Goal: Task Accomplishment & Management: Complete application form

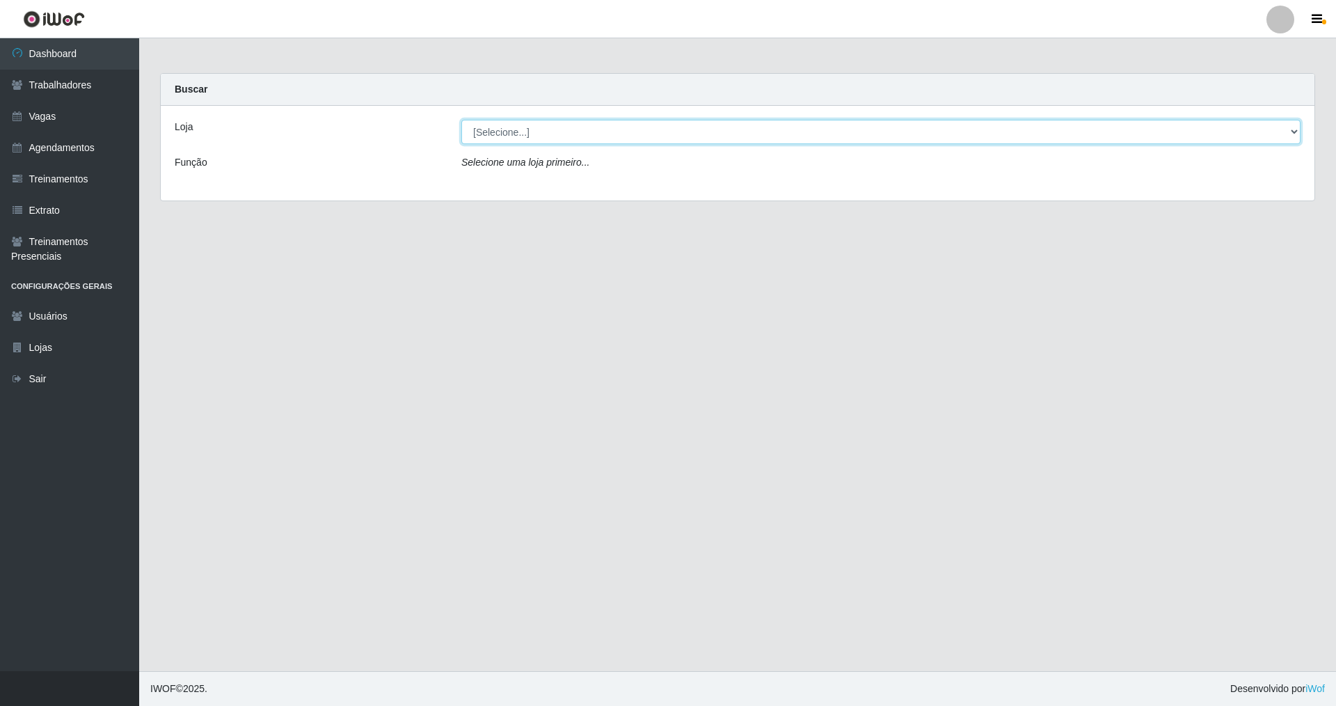
drag, startPoint x: 1291, startPoint y: 126, endPoint x: 1228, endPoint y: 135, distance: 63.3
click at [573, 135] on select "[Selecione...] Nova República - Pajuçara Nova República - Pompeia" at bounding box center [880, 132] width 839 height 24
select select "65"
click at [461, 120] on select "[Selecione...] Nova República - Pajuçara Nova República - Pompeia" at bounding box center [880, 132] width 839 height 24
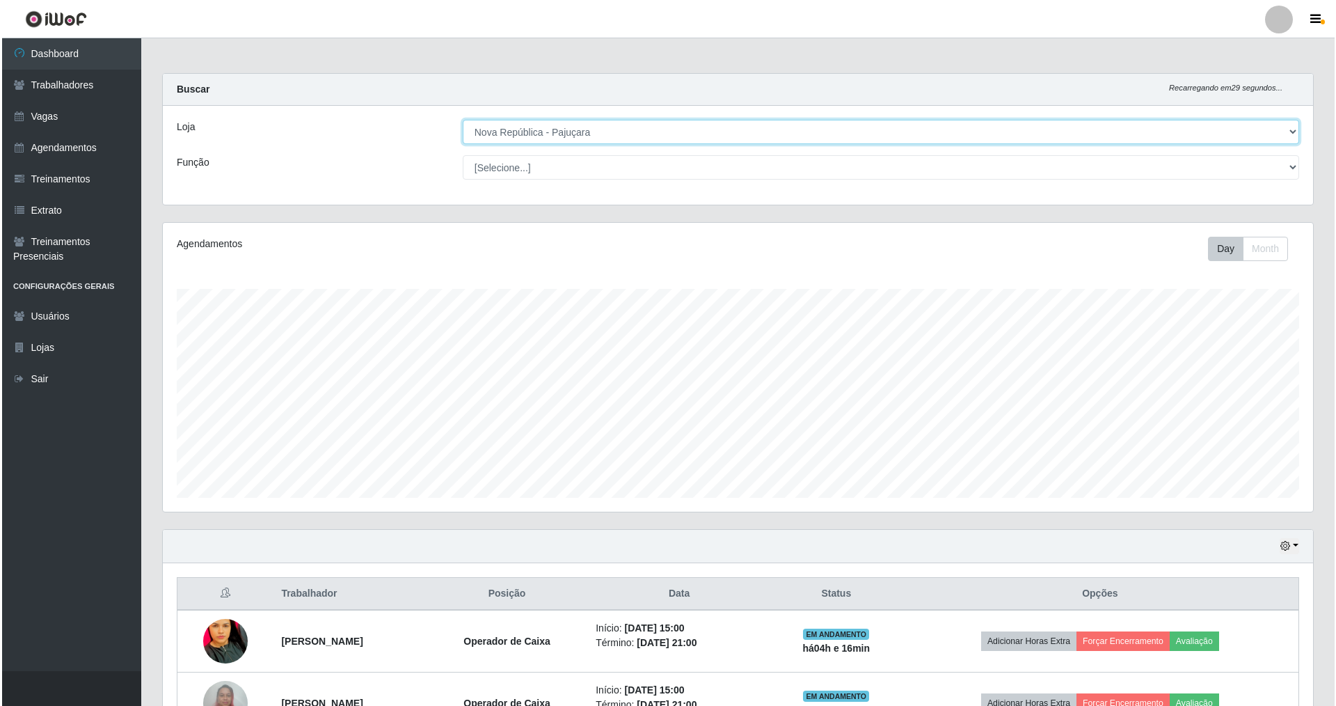
scroll to position [289, 1150]
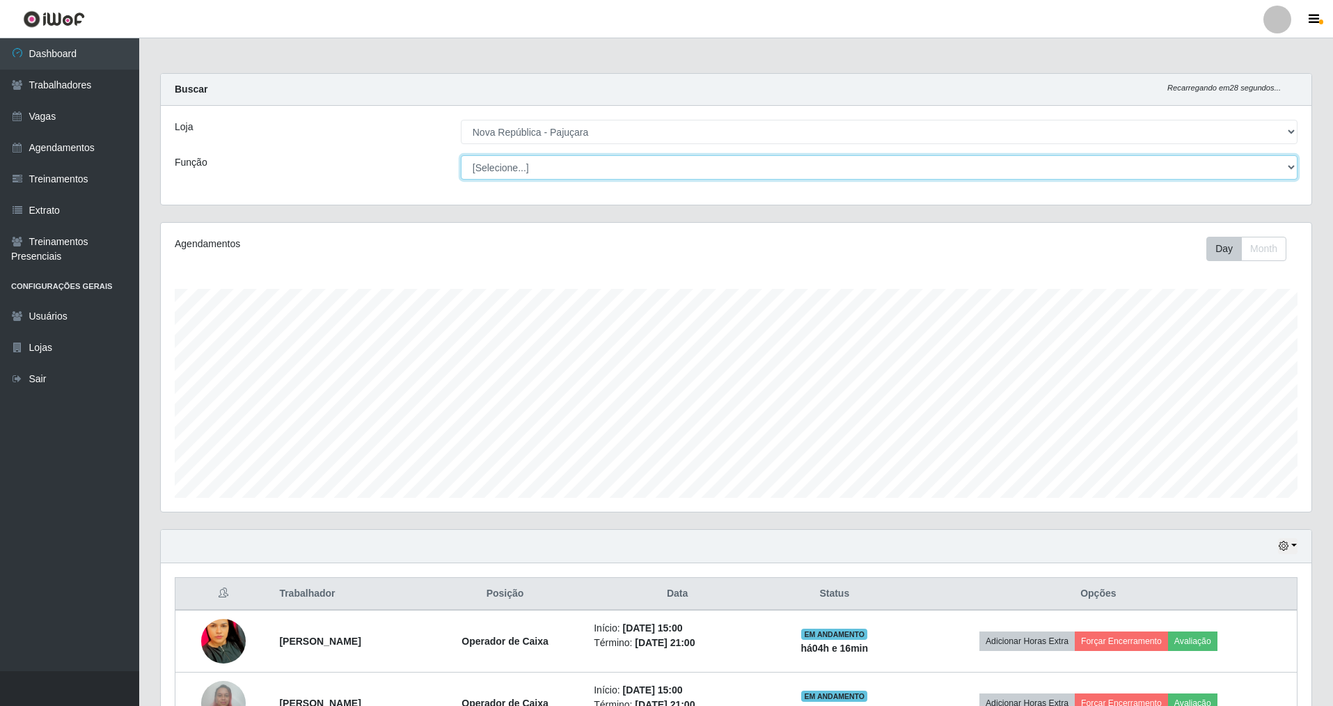
drag, startPoint x: 1286, startPoint y: 166, endPoint x: 1014, endPoint y: 157, distance: 272.2
click at [573, 158] on select "[Selecione...] Balconista Operador de Caixa Repositor" at bounding box center [879, 167] width 836 height 24
select select "22"
click at [461, 155] on select "[Selecione...] Balconista Operador de Caixa Repositor" at bounding box center [879, 167] width 836 height 24
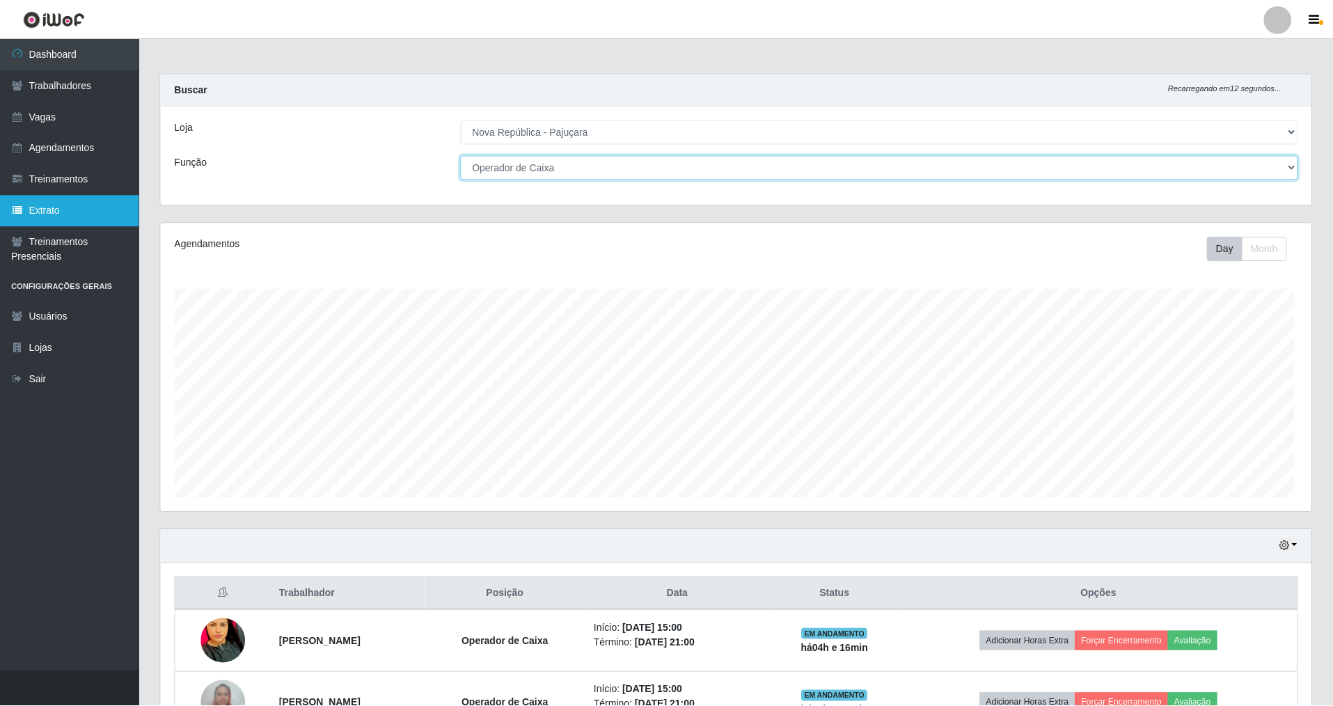
scroll to position [695594, 694733]
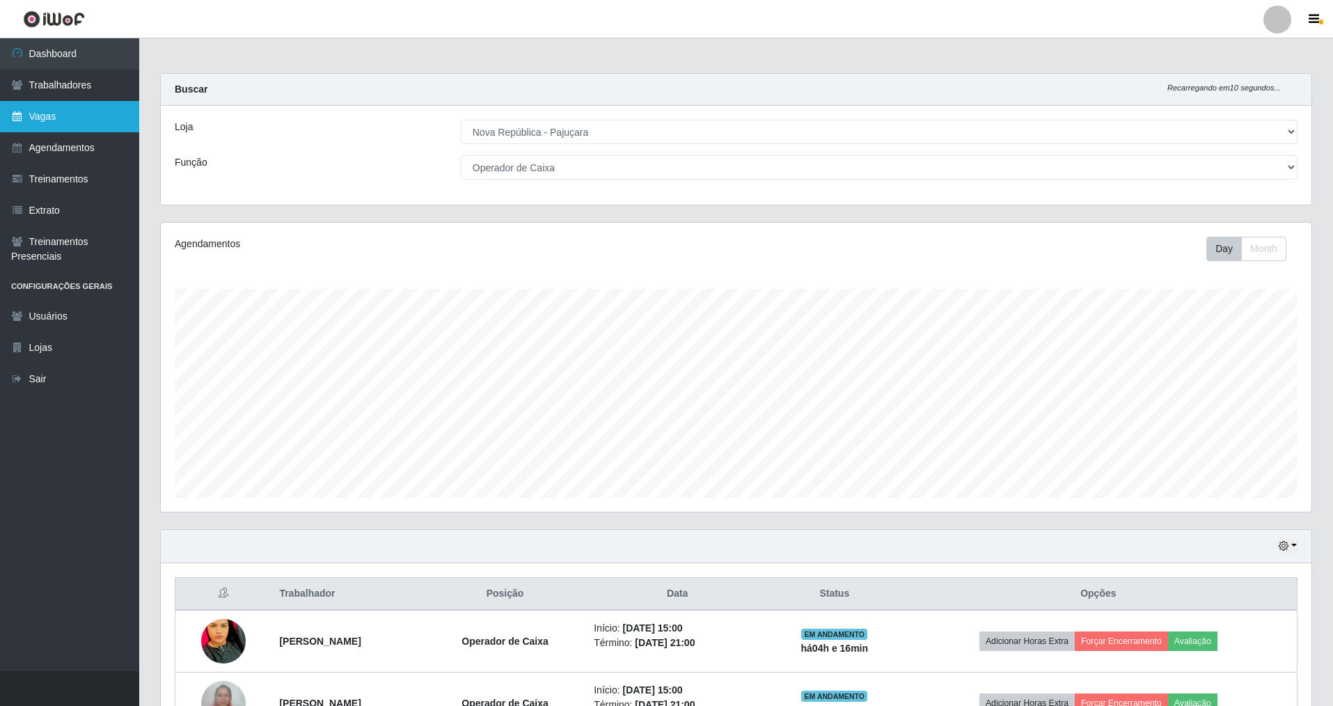
click at [28, 118] on link "Vagas" at bounding box center [69, 116] width 139 height 31
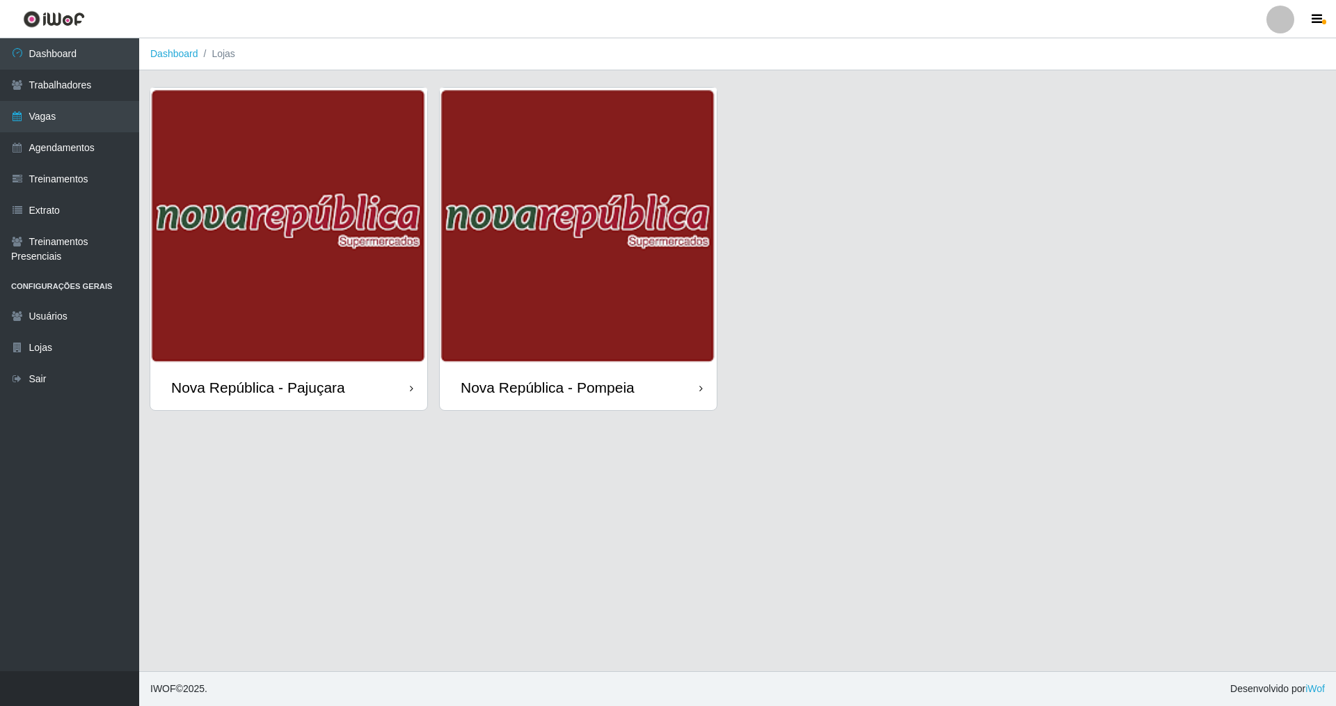
click at [284, 382] on div "Nova República - Pajuçara" at bounding box center [258, 387] width 174 height 17
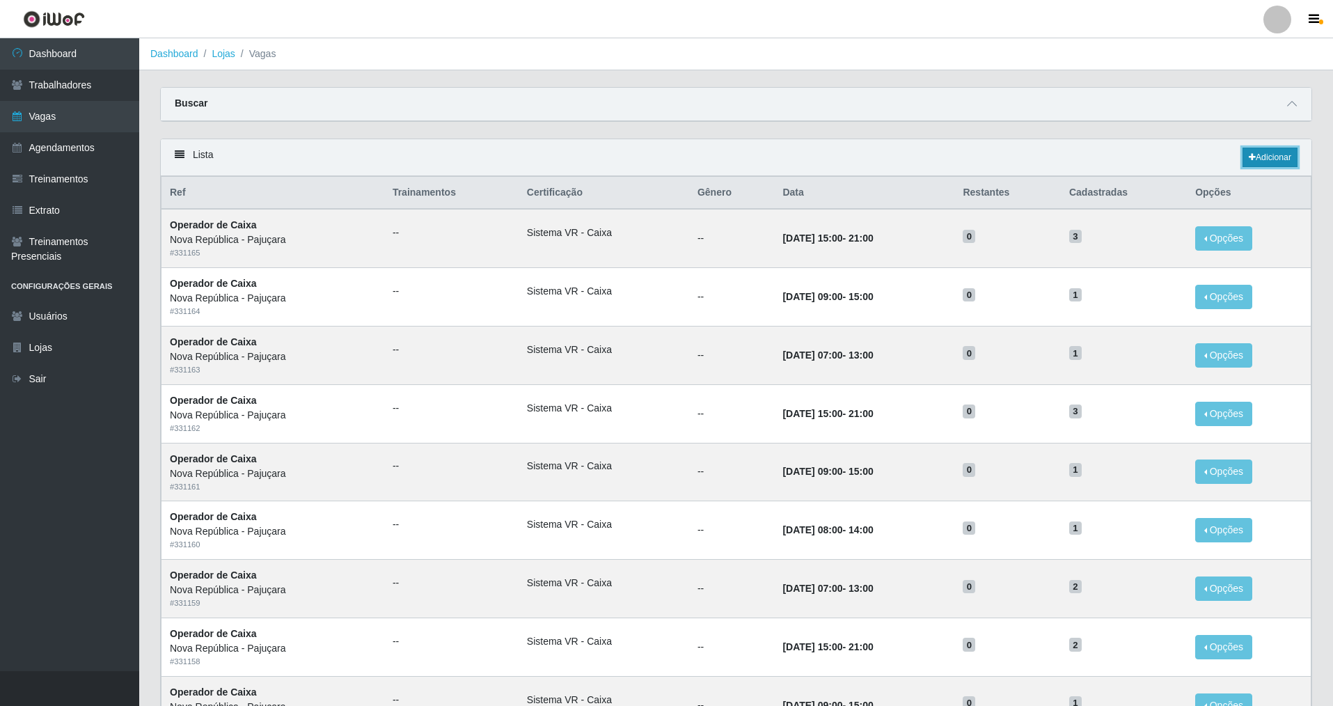
click at [573, 159] on link "Adicionar" at bounding box center [1269, 157] width 55 height 19
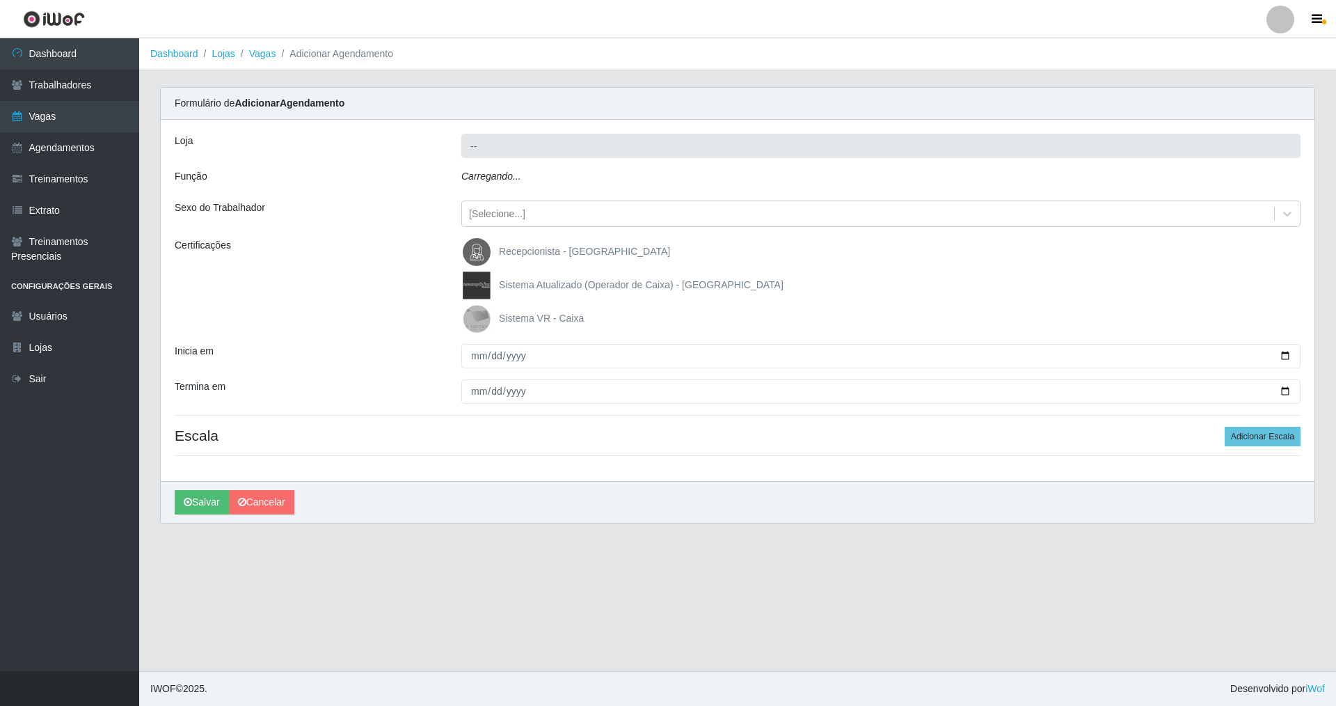
type input "Nova República - Pajuçara"
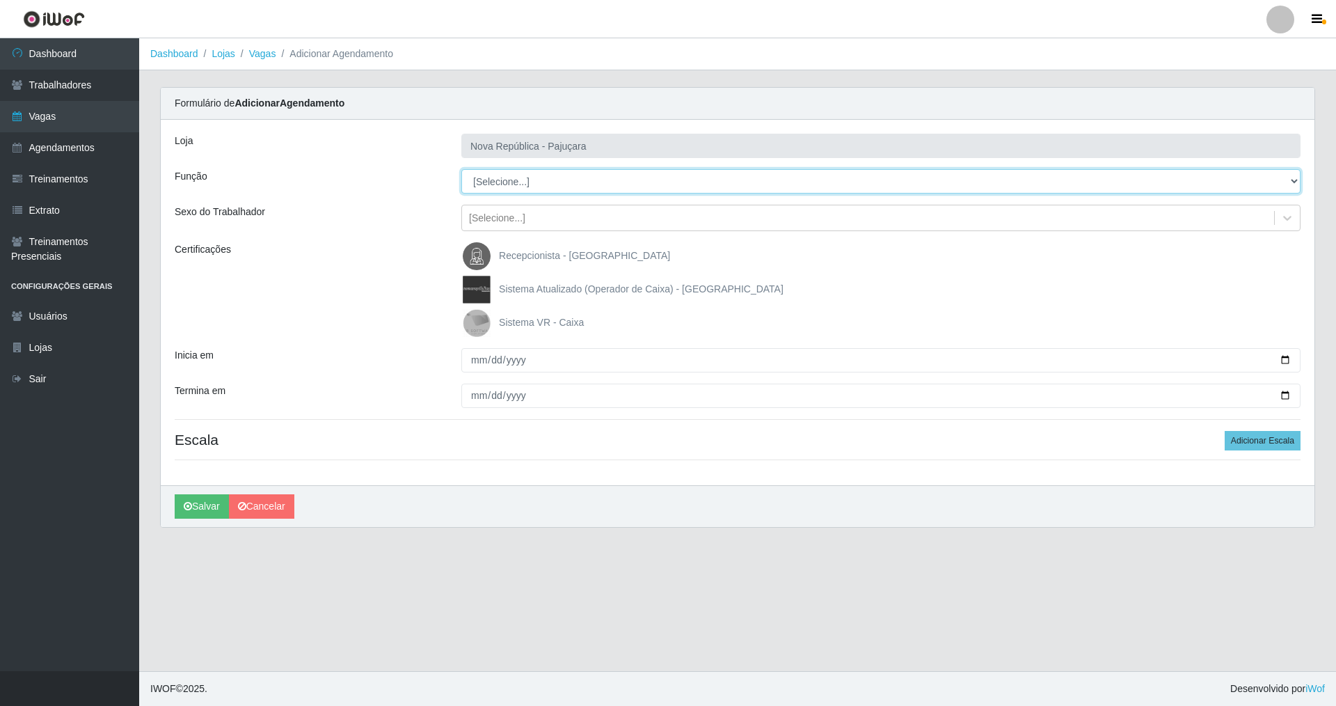
drag, startPoint x: 1288, startPoint y: 175, endPoint x: 344, endPoint y: 267, distance: 948.1
click at [573, 164] on div "Loja Nova República - Pajuçara Função [Selecione...] Balconista Operador de Cai…" at bounding box center [738, 302] width 1154 height 365
select select "22"
click at [461, 169] on select "[Selecione...] Balconista Operador de Caixa Repositor" at bounding box center [880, 181] width 839 height 24
click at [475, 321] on img at bounding box center [479, 323] width 33 height 28
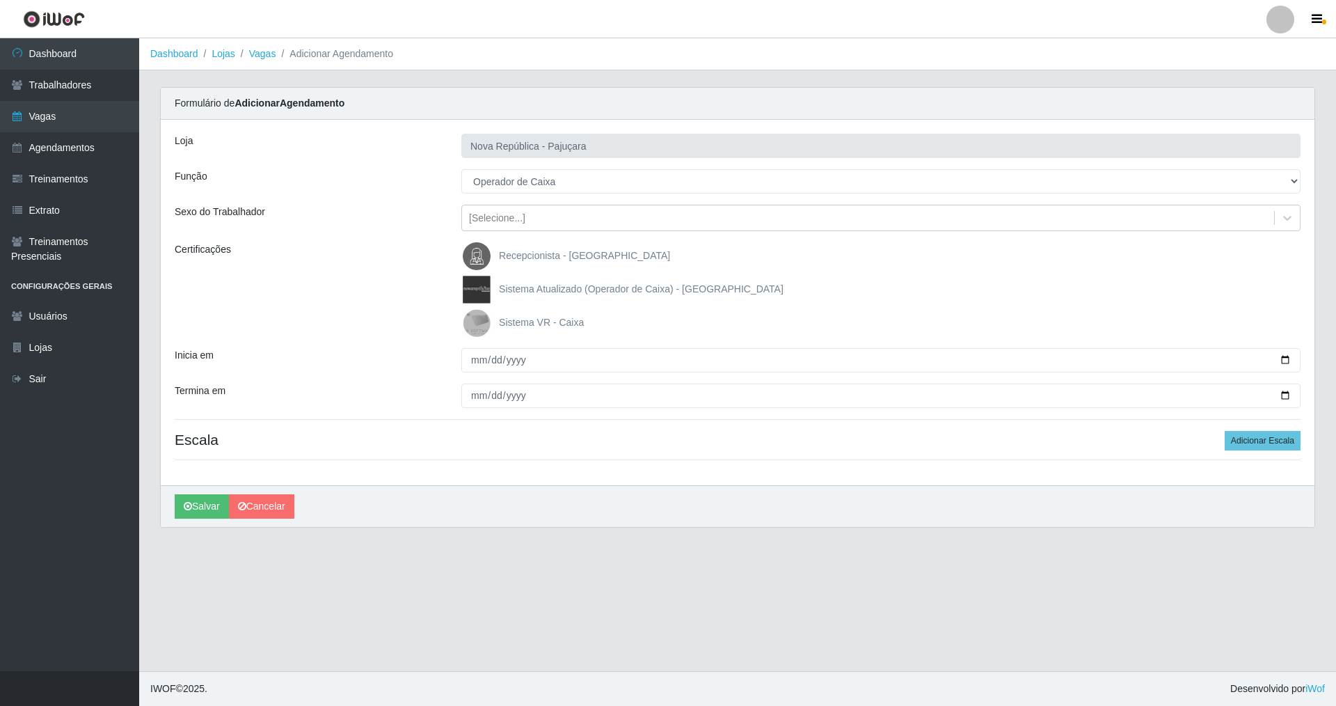
click at [0, 0] on input "Sistema VR - Caixa" at bounding box center [0, 0] width 0 height 0
click at [470, 358] on input "Inicia em" at bounding box center [880, 360] width 839 height 24
type input "2025-08-31"
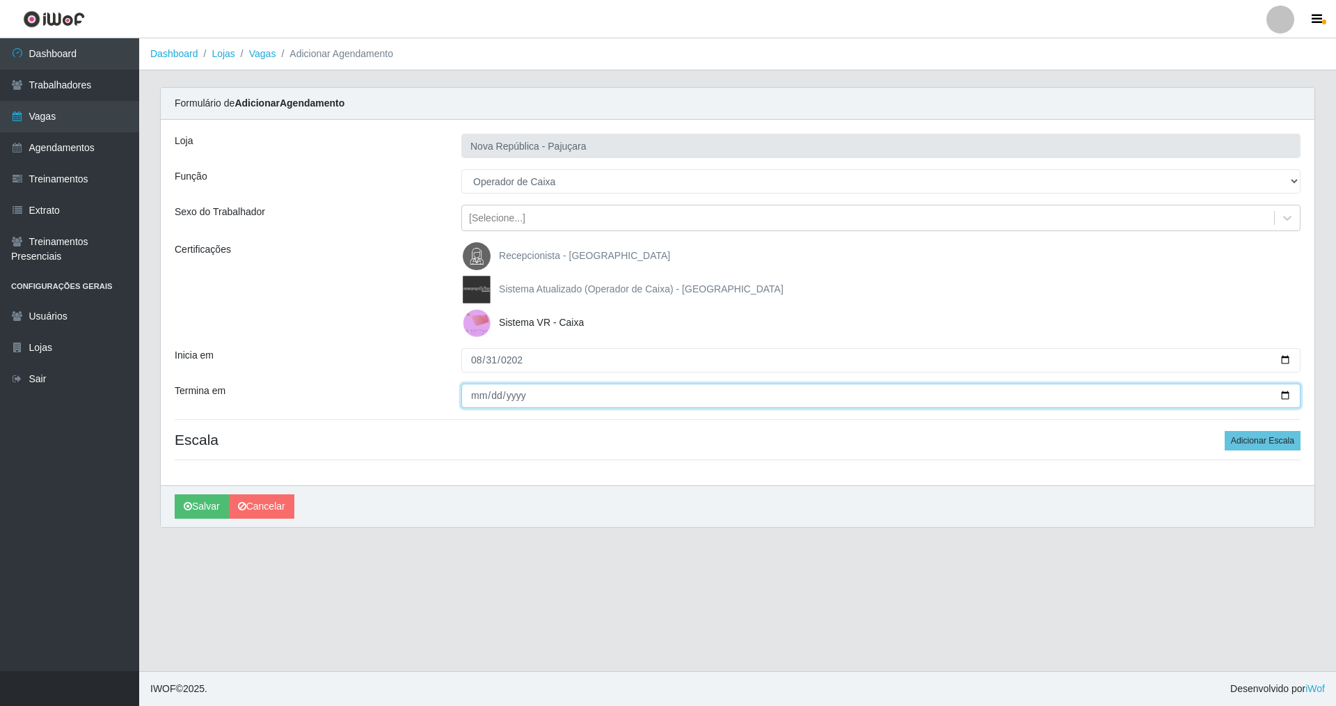
click at [472, 386] on input "Termina em" at bounding box center [880, 395] width 839 height 24
type input "2025-08-31"
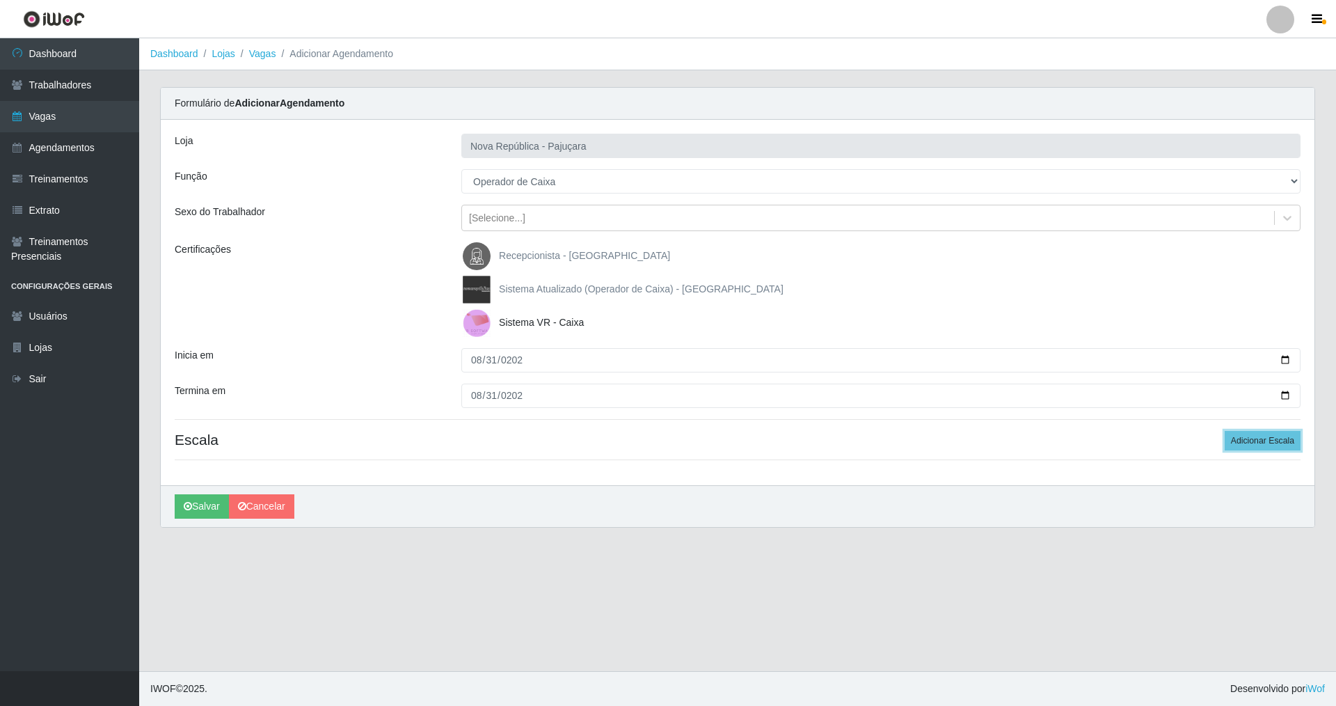
click at [573, 429] on div "Loja Nova República - Pajuçara Função [Selecione...] Balconista Operador de Cai…" at bounding box center [738, 302] width 1154 height 365
click at [573, 436] on button "Adicionar Escala" at bounding box center [1263, 440] width 76 height 19
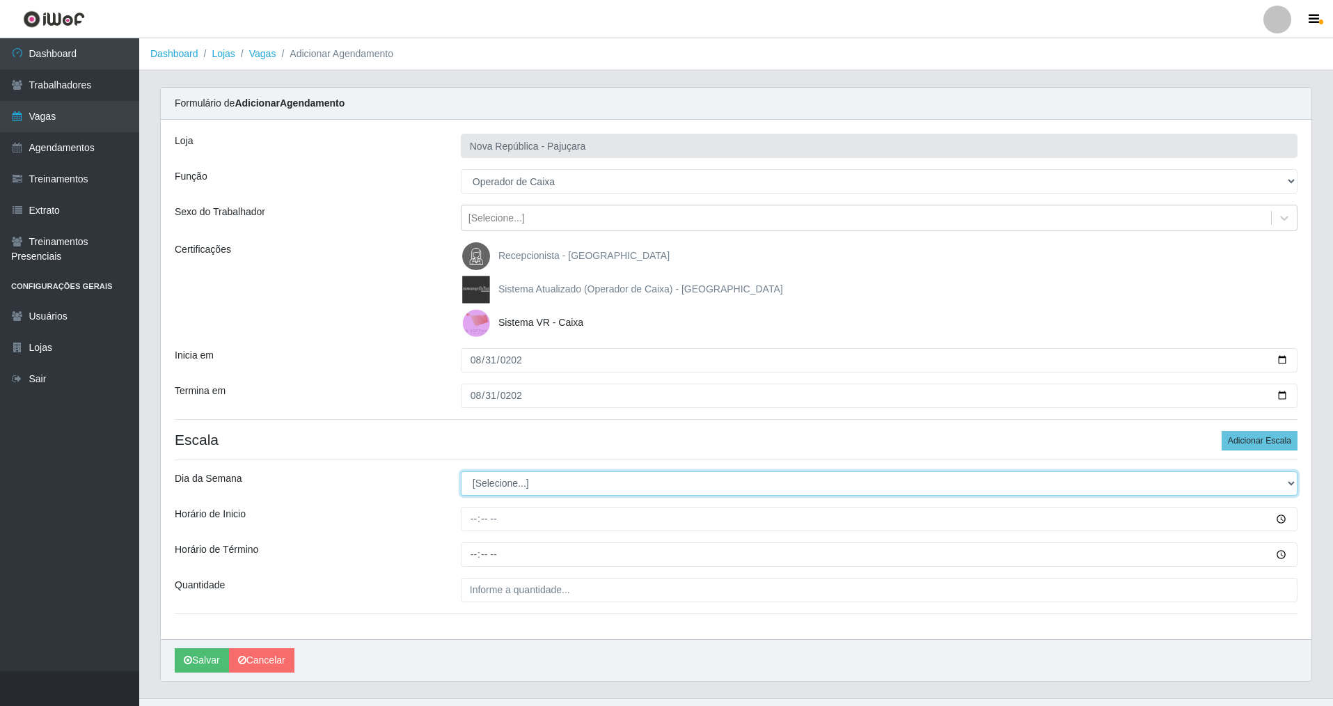
drag, startPoint x: 1289, startPoint y: 482, endPoint x: 555, endPoint y: 482, distance: 734.9
click at [573, 482] on select "[Selecione...] Segunda Terça Quarta Quinta Sexta Sábado Domingo" at bounding box center [879, 483] width 836 height 24
select select "0"
click at [461, 471] on select "[Selecione...] Segunda Terça Quarta Quinta Sexta Sábado Domingo" at bounding box center [879, 483] width 836 height 24
click at [472, 507] on div "Loja Nova República - Pajuçara Função [Selecione...] Balconista Operador de Cai…" at bounding box center [736, 379] width 1150 height 519
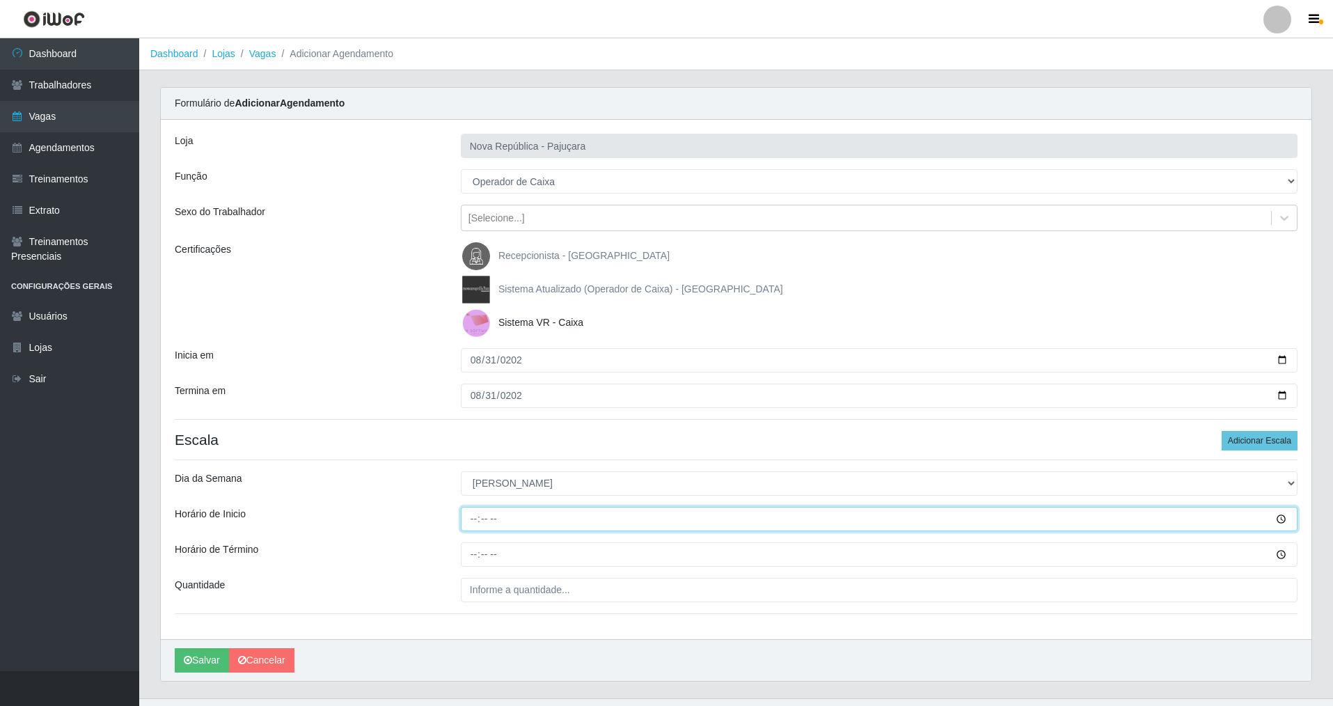
click at [472, 507] on input "Horário de Inicio" at bounding box center [879, 519] width 836 height 24
type input "07:00"
click at [470, 507] on input "Horário de Término" at bounding box center [879, 554] width 836 height 24
type input "13:00"
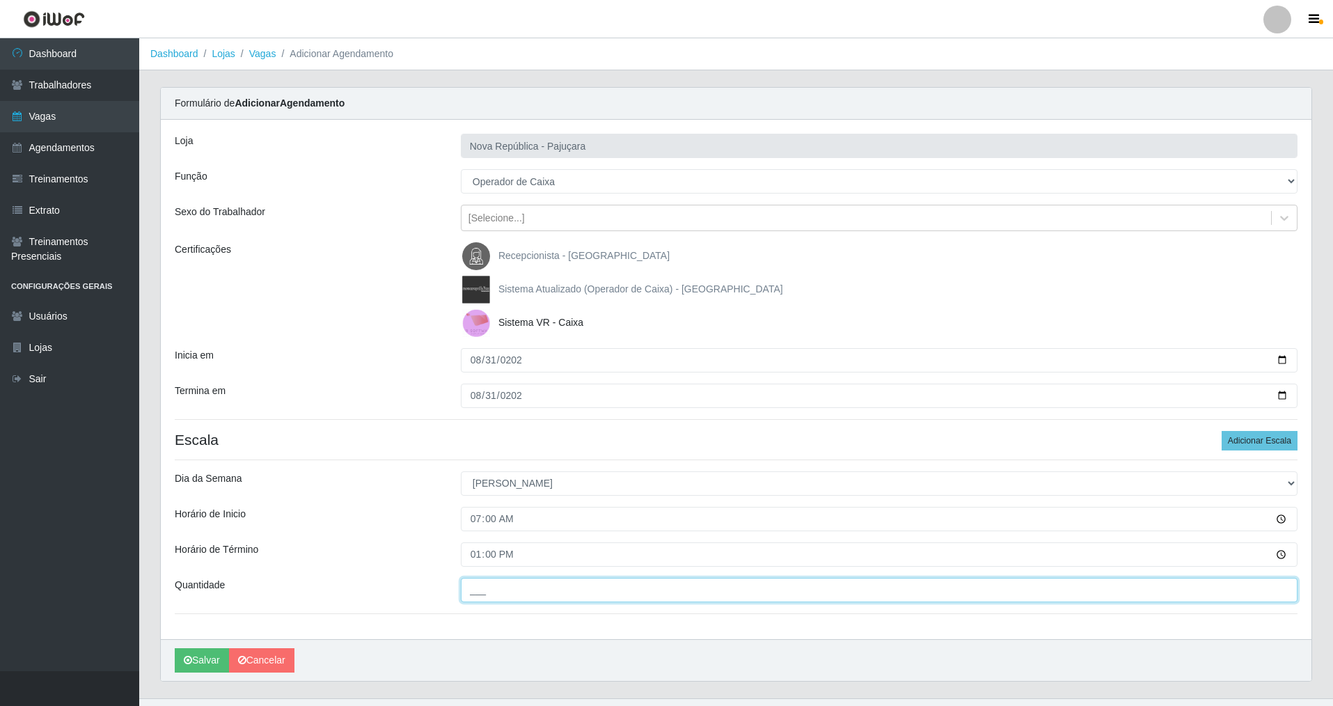
click at [479, 507] on input "___" at bounding box center [879, 590] width 836 height 24
type input "3__"
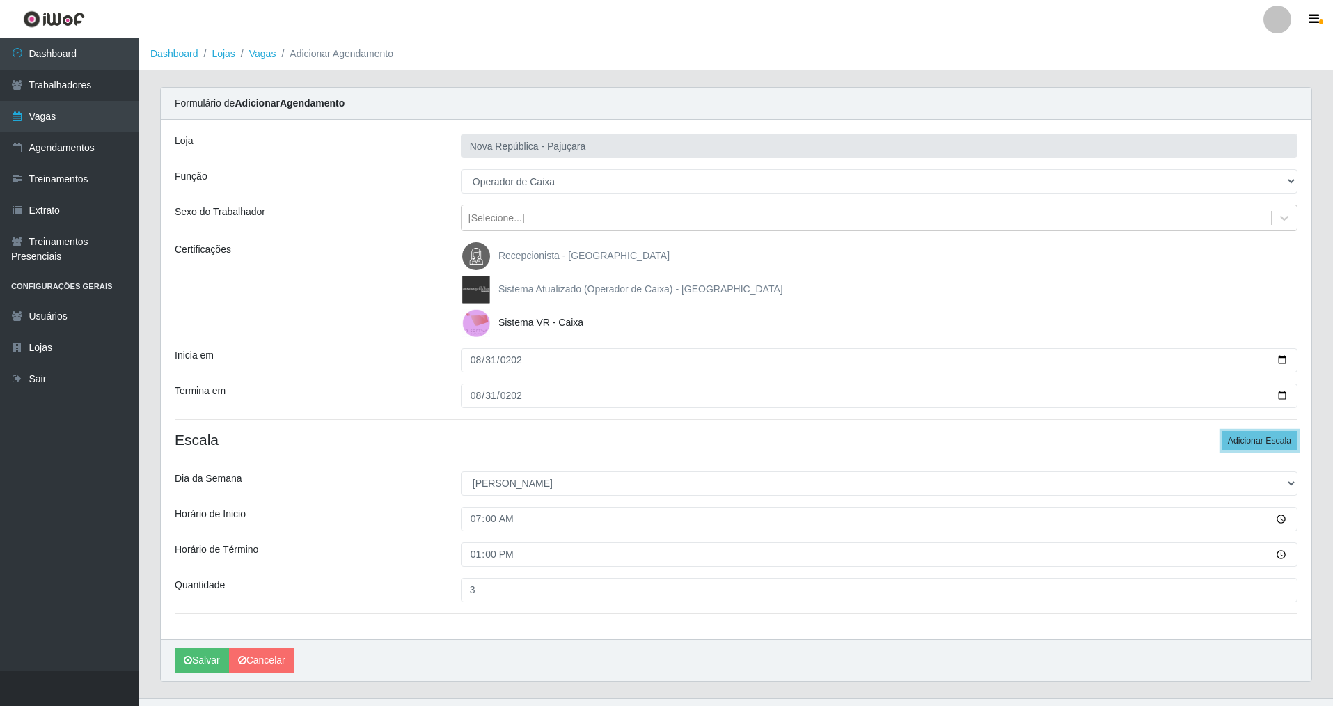
drag, startPoint x: 1234, startPoint y: 430, endPoint x: 1335, endPoint y: 484, distance: 114.6
click at [573, 436] on button "Adicionar Escala" at bounding box center [1259, 440] width 76 height 19
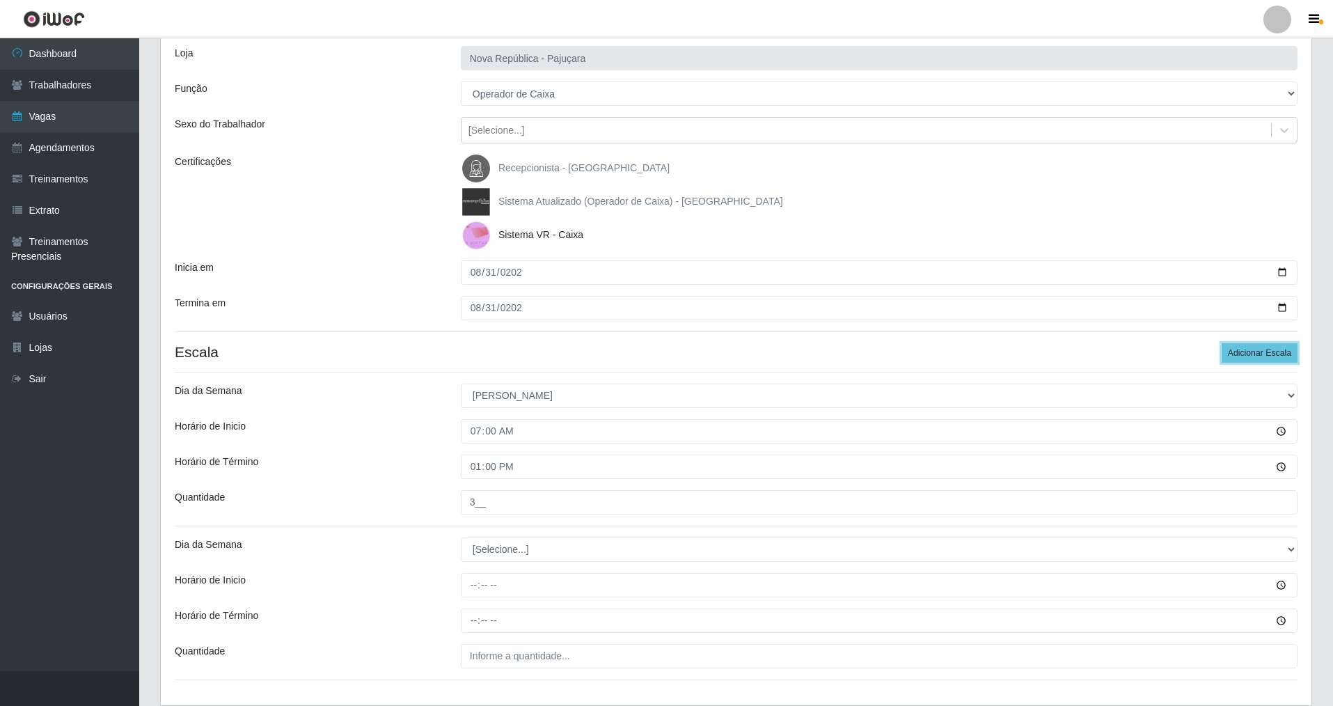
scroll to position [181, 0]
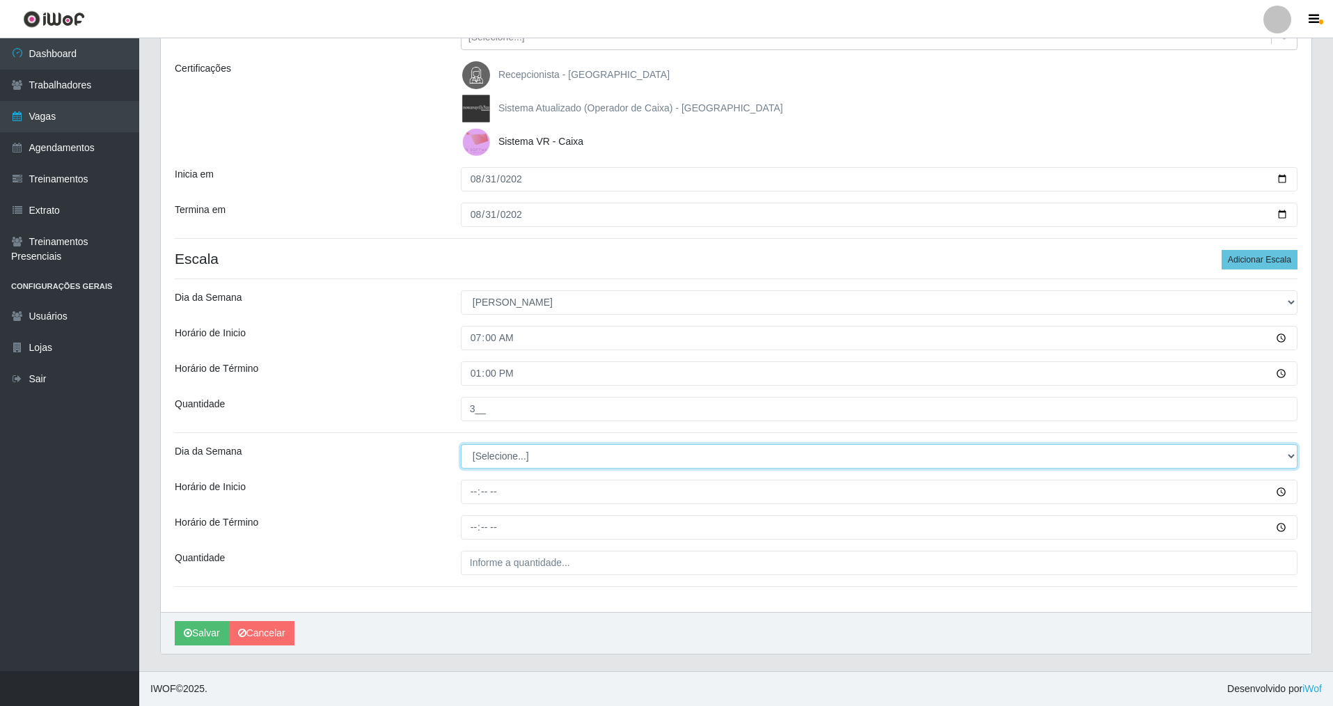
drag, startPoint x: 1294, startPoint y: 456, endPoint x: 1207, endPoint y: 456, distance: 87.0
click at [573, 456] on select "[Selecione...] Segunda Terça Quarta Quinta Sexta Sábado Domingo" at bounding box center [879, 456] width 836 height 24
select select "0"
click at [461, 444] on select "[Selecione...] Segunda Terça Quarta Quinta Sexta Sábado Domingo" at bounding box center [879, 456] width 836 height 24
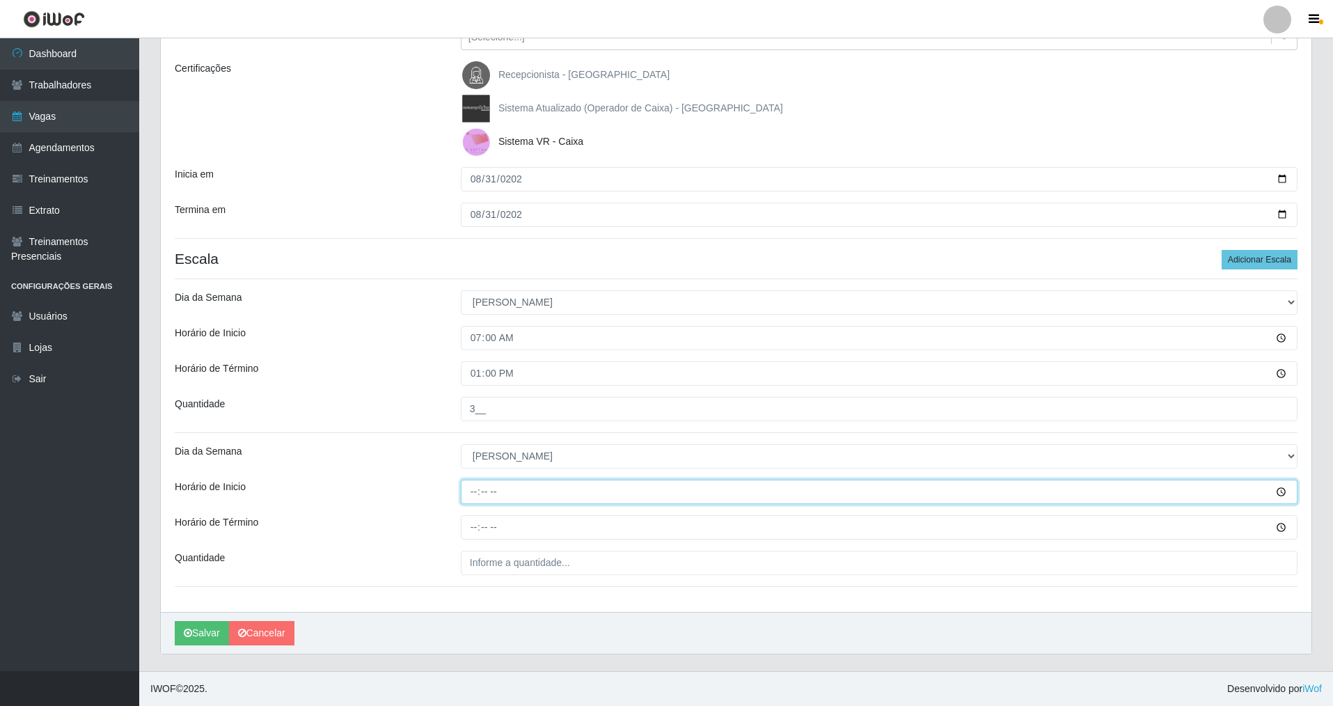
drag, startPoint x: 463, startPoint y: 494, endPoint x: 478, endPoint y: 492, distance: 14.8
click at [470, 493] on input "Horário de Inicio" at bounding box center [879, 491] width 836 height 24
type input "07:20"
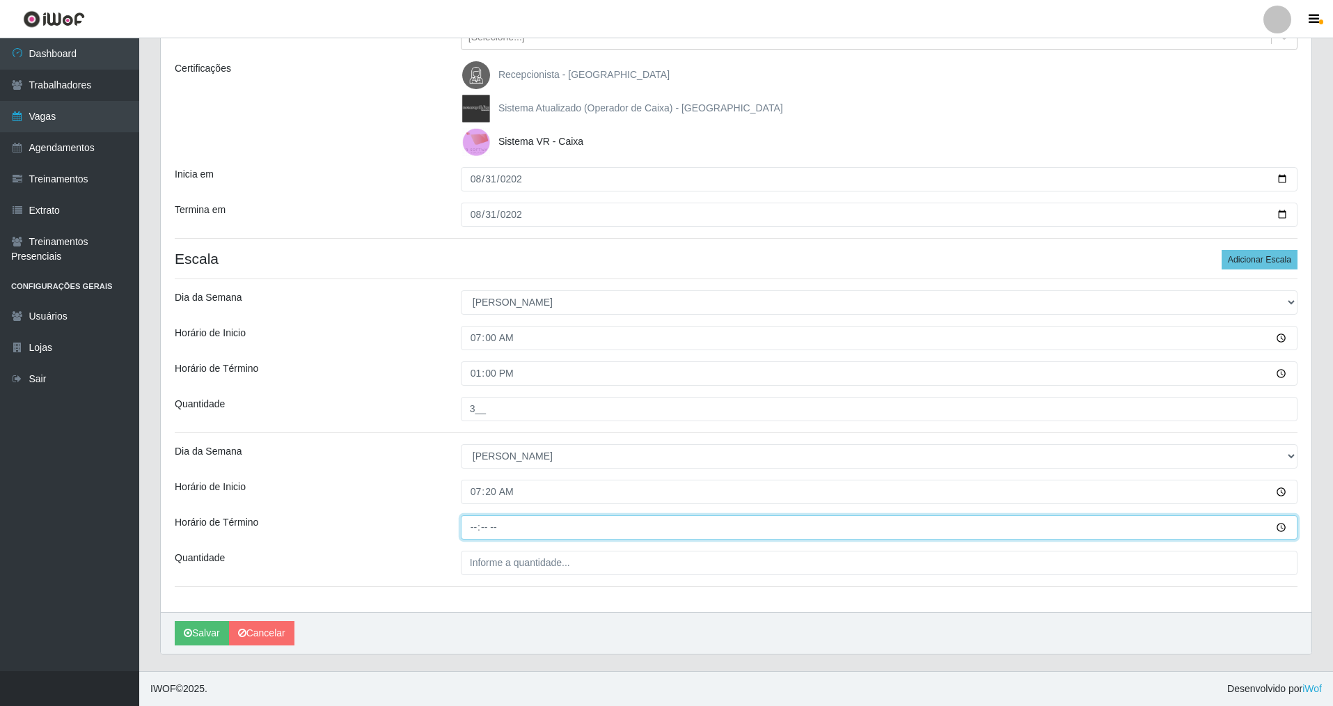
click at [470, 507] on input "Horário de Término" at bounding box center [879, 527] width 836 height 24
type input "13:20"
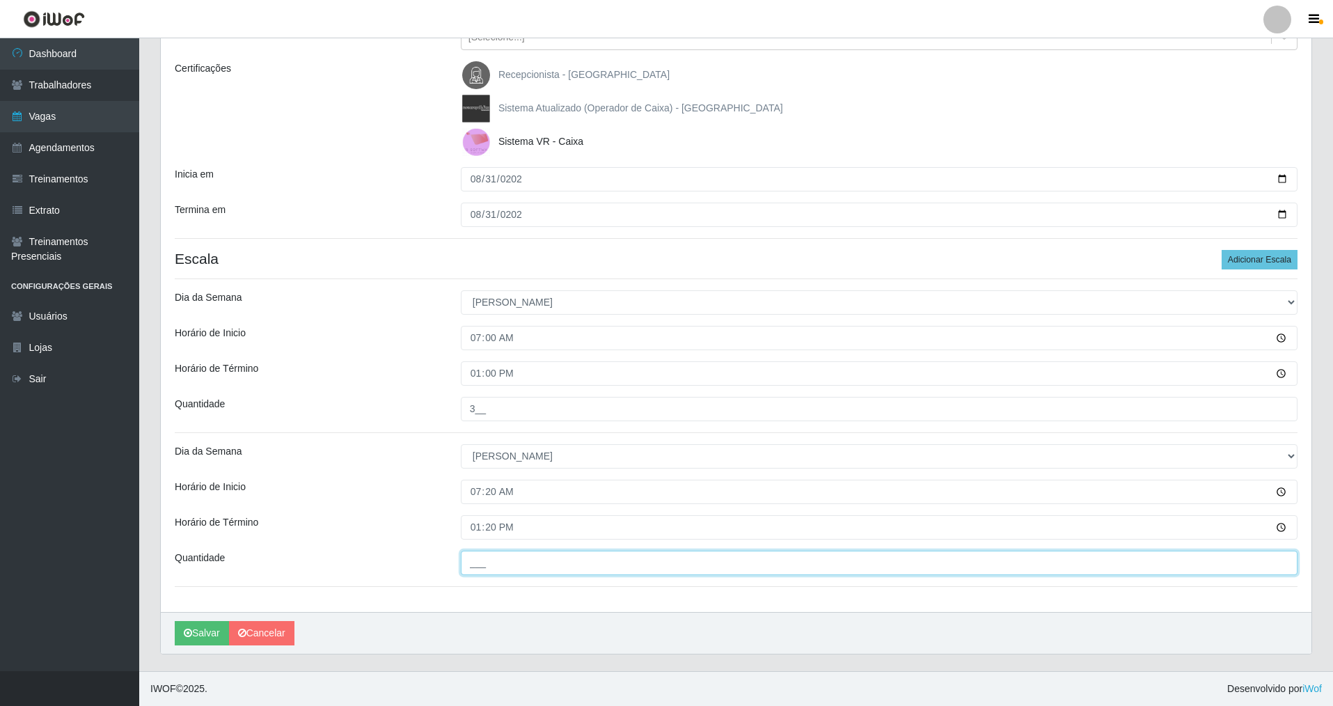
click at [486, 507] on input "___" at bounding box center [879, 562] width 836 height 24
type input "2__"
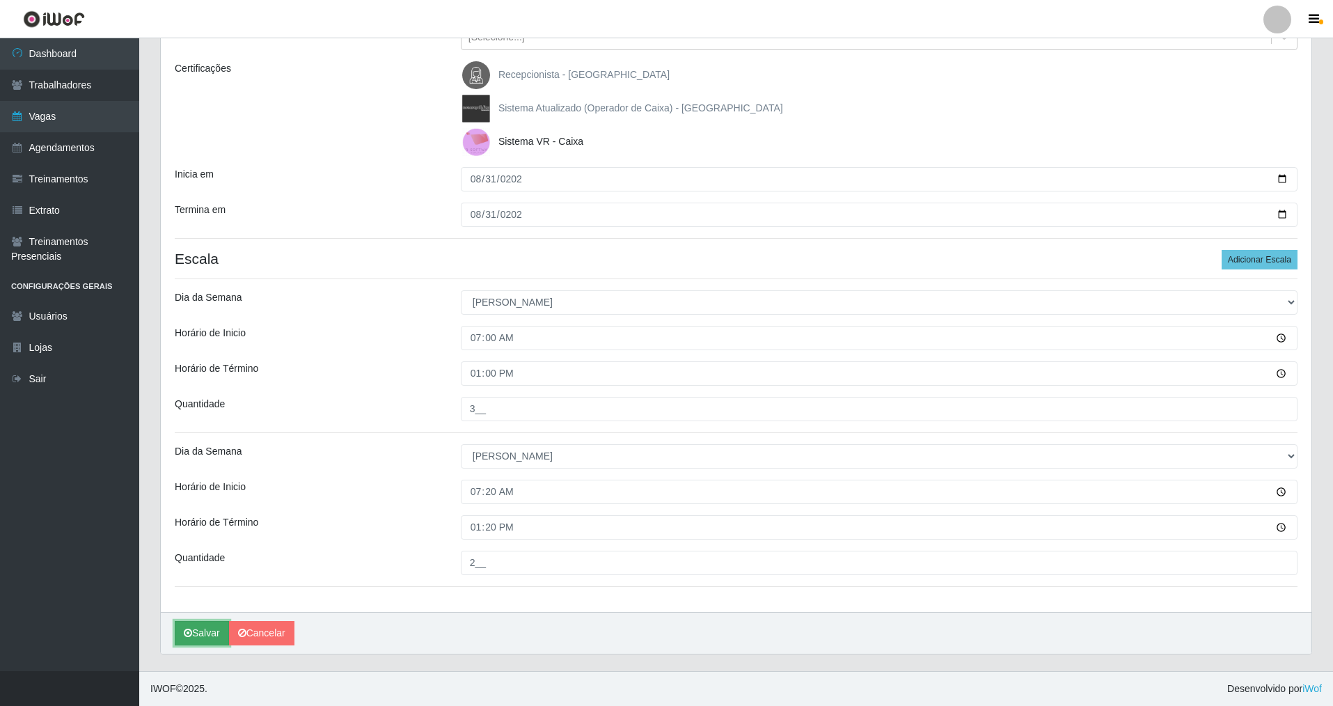
click at [207, 507] on button "Salvar" at bounding box center [202, 633] width 54 height 24
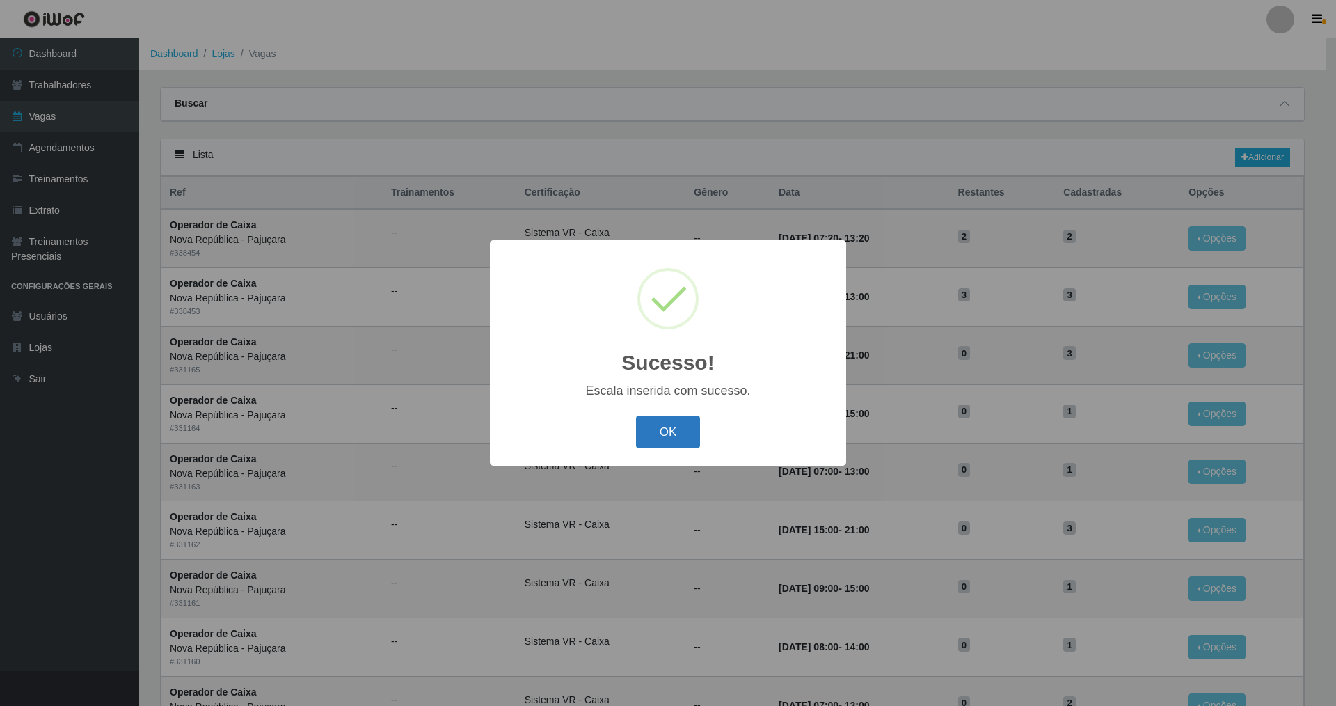
click at [573, 436] on button "OK" at bounding box center [668, 431] width 65 height 33
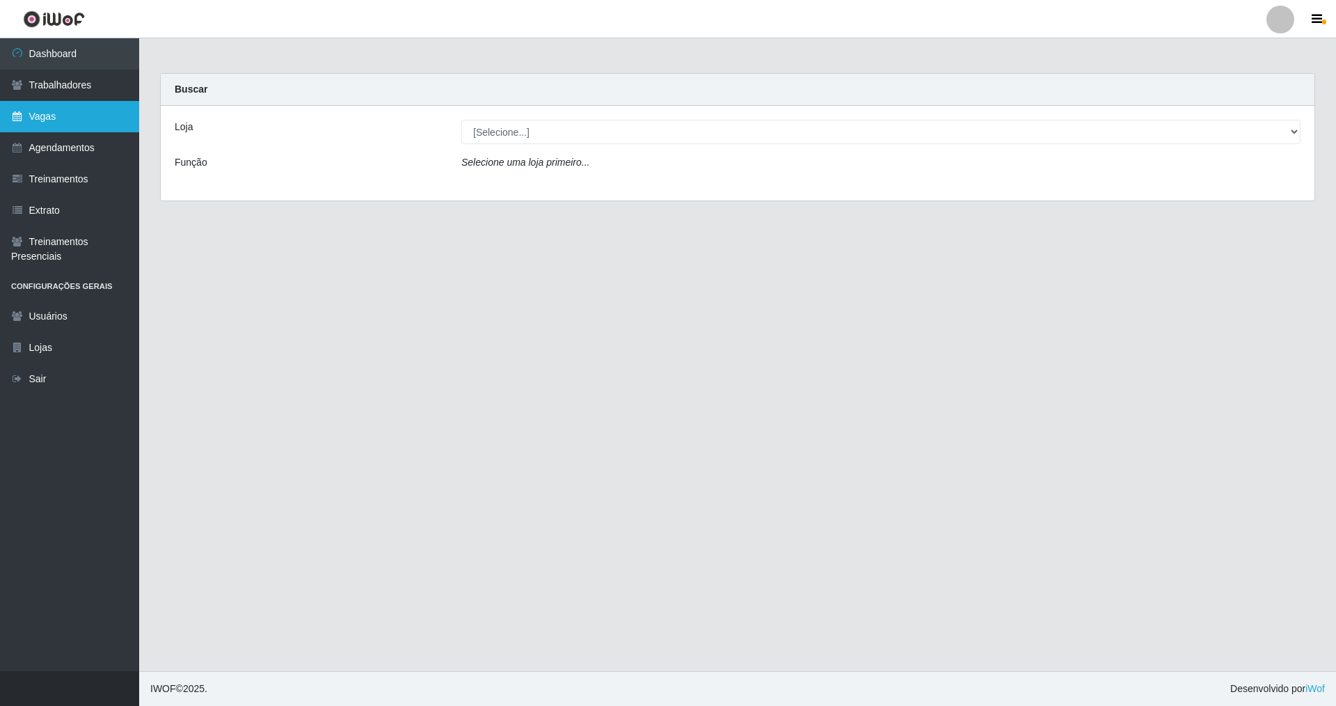
click at [87, 118] on link "Vagas" at bounding box center [69, 116] width 139 height 31
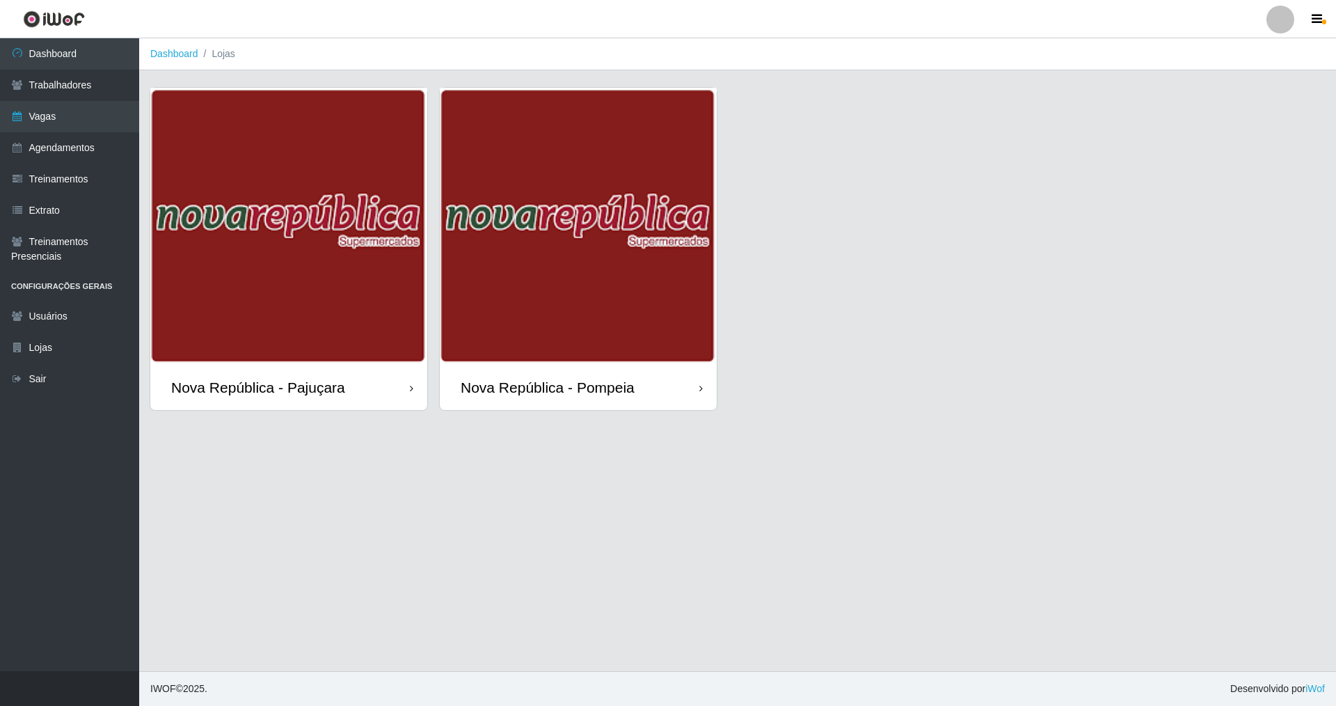
click at [506, 303] on img at bounding box center [578, 226] width 277 height 277
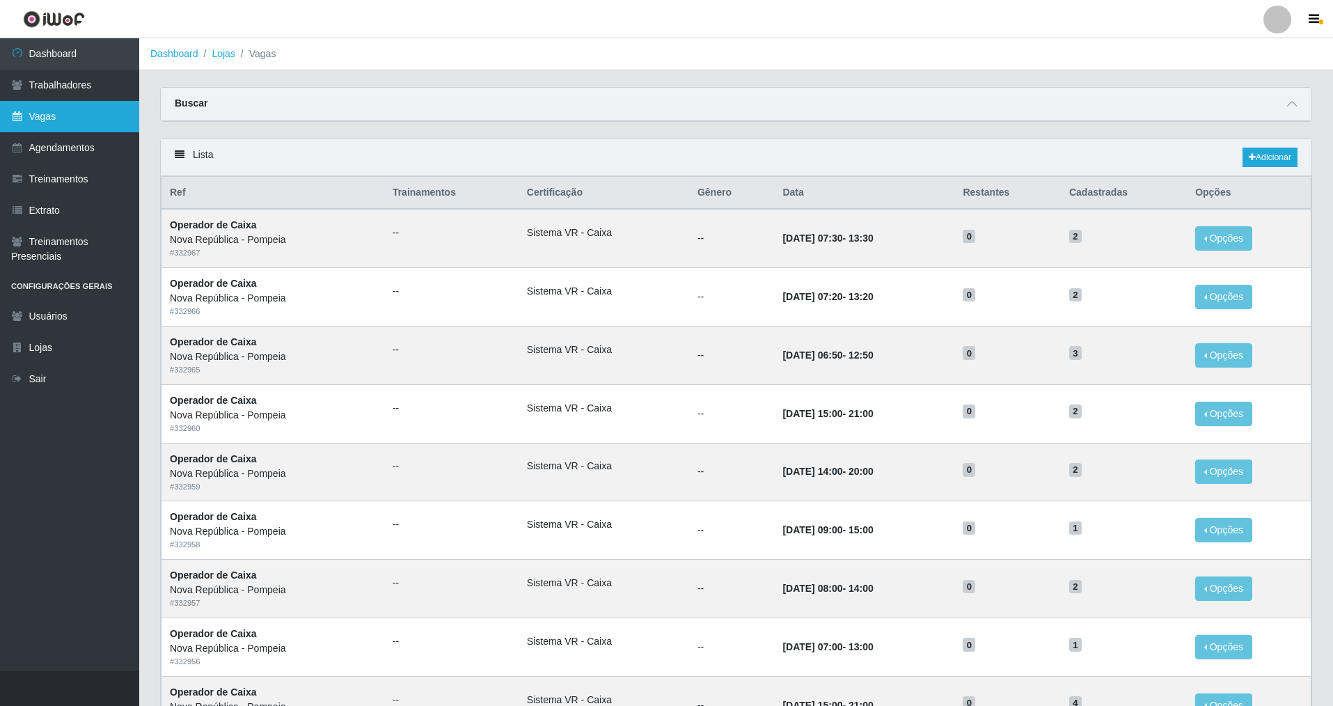
click at [33, 111] on link "Vagas" at bounding box center [69, 116] width 139 height 31
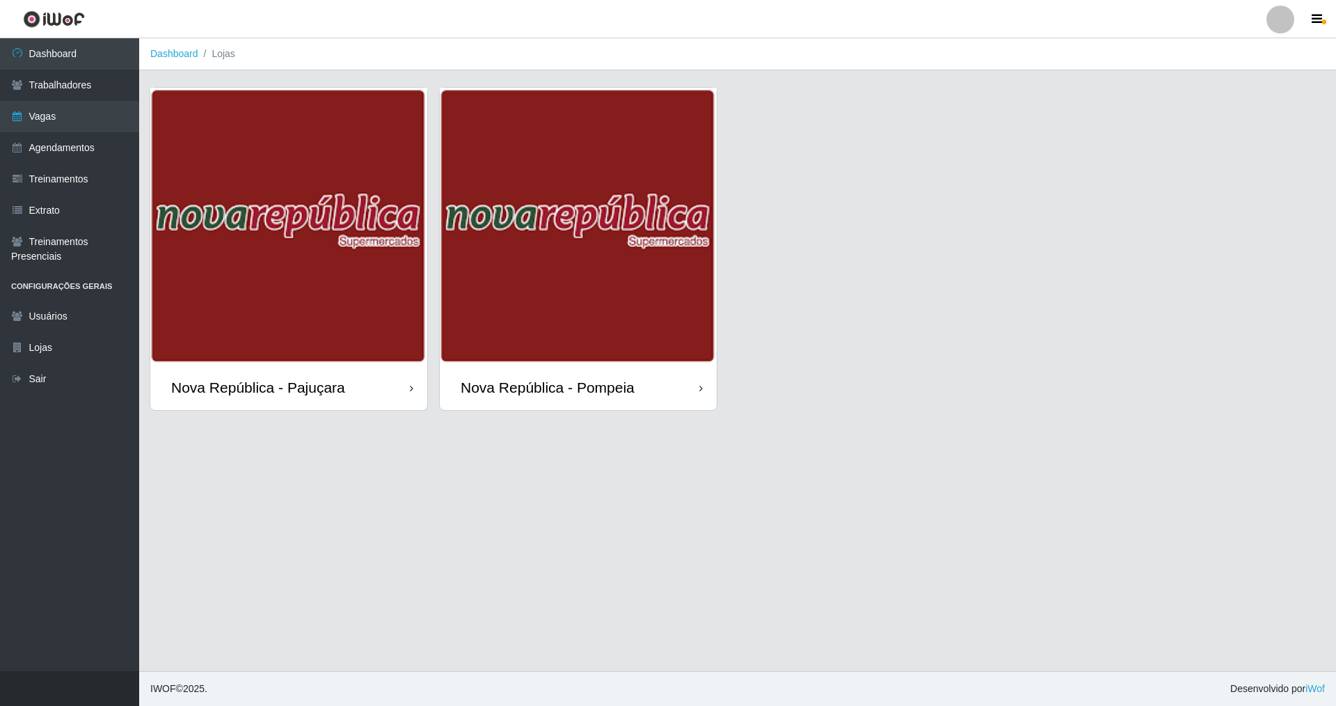
click at [321, 381] on div "Nova República - Pajuçara" at bounding box center [258, 387] width 174 height 17
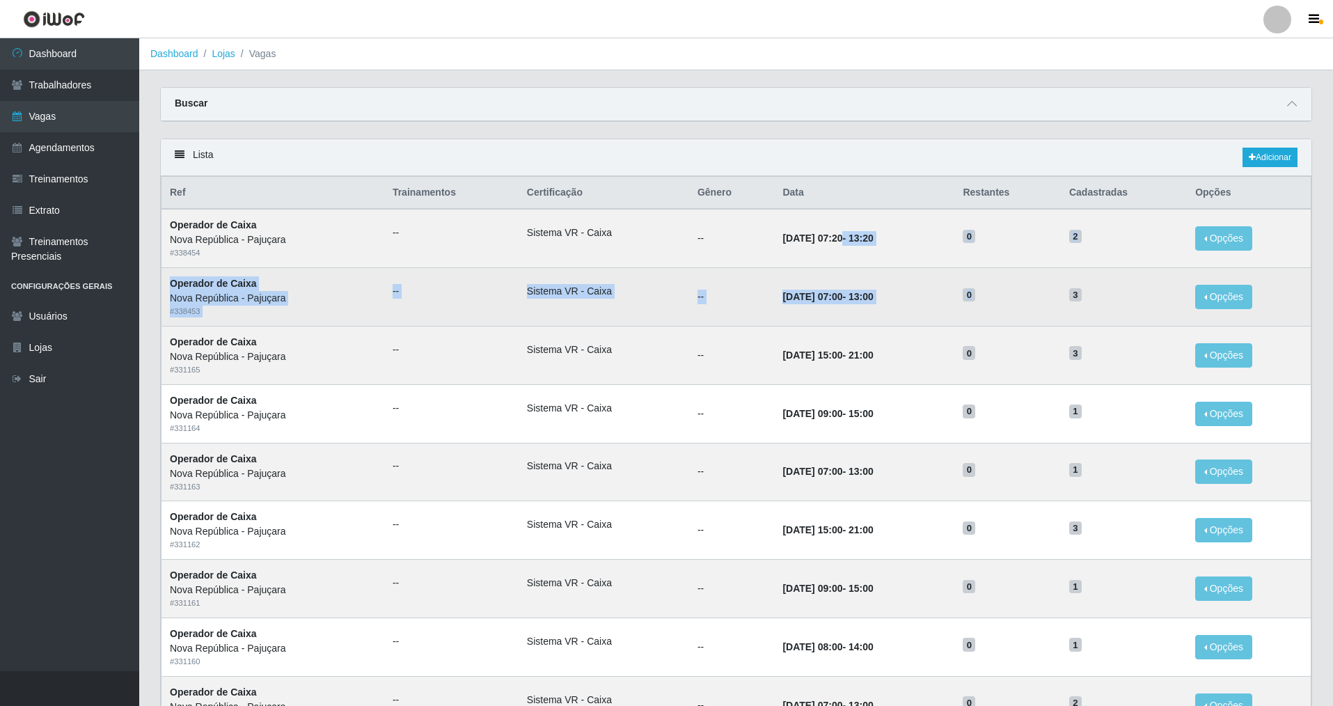
drag, startPoint x: 811, startPoint y: 248, endPoint x: 1064, endPoint y: 311, distance: 260.3
click at [1059, 314] on tbody "Operador de Caixa Nova República - Pajuçara # 338454 -- Sistema VR - Caixa -- […" at bounding box center [736, 646] width 1150 height 875
click at [1077, 305] on td "3" at bounding box center [1124, 297] width 126 height 58
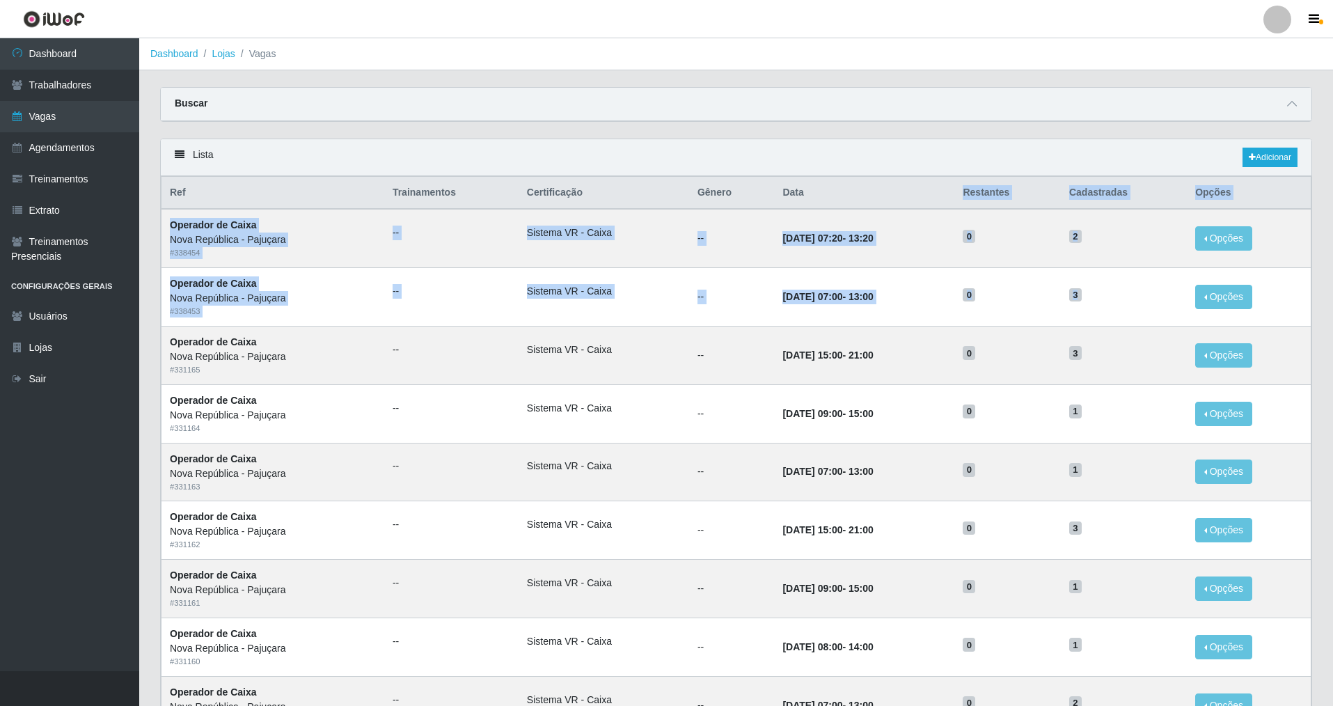
drag, startPoint x: 995, startPoint y: 242, endPoint x: 918, endPoint y: 198, distance: 89.2
click at [918, 198] on table "Ref Trainamentos Certificação Gênero Data Restantes Cadastradas Opções Operador…" at bounding box center [736, 630] width 1150 height 908
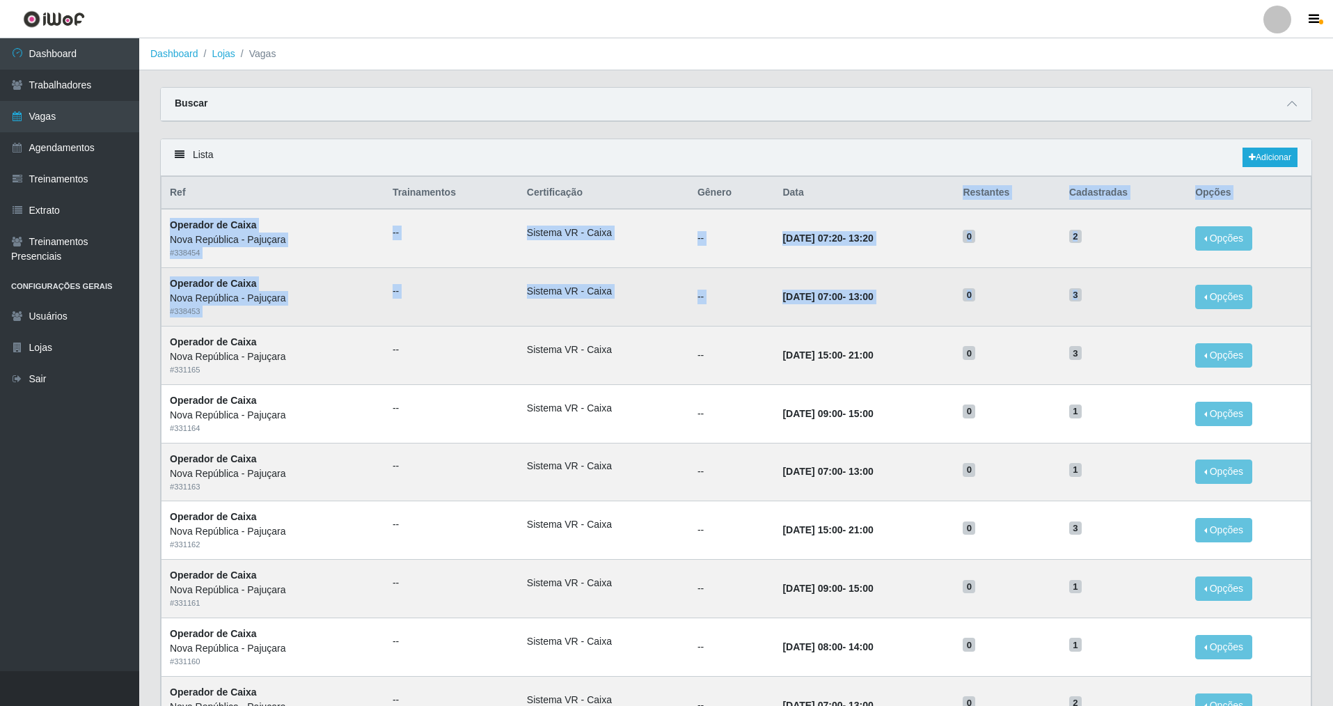
click at [1011, 304] on td "0" at bounding box center [1007, 297] width 106 height 58
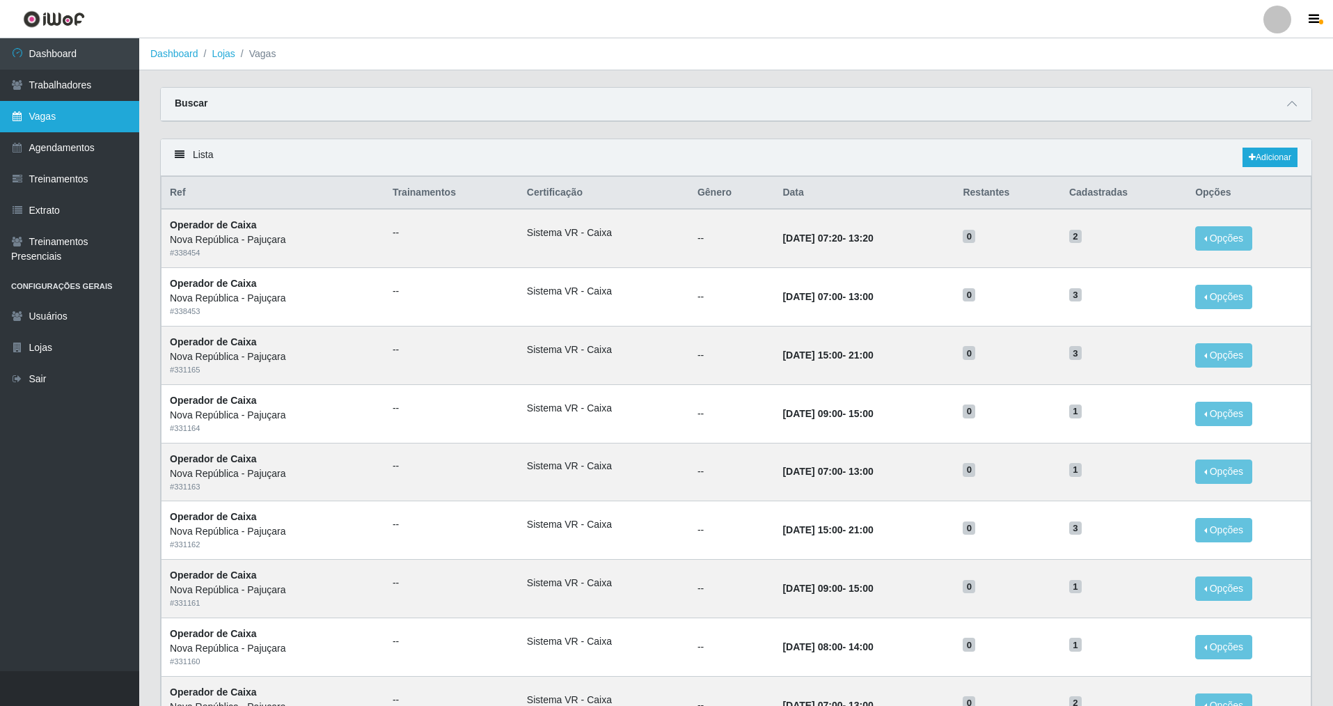
click at [86, 119] on link "Vagas" at bounding box center [69, 116] width 139 height 31
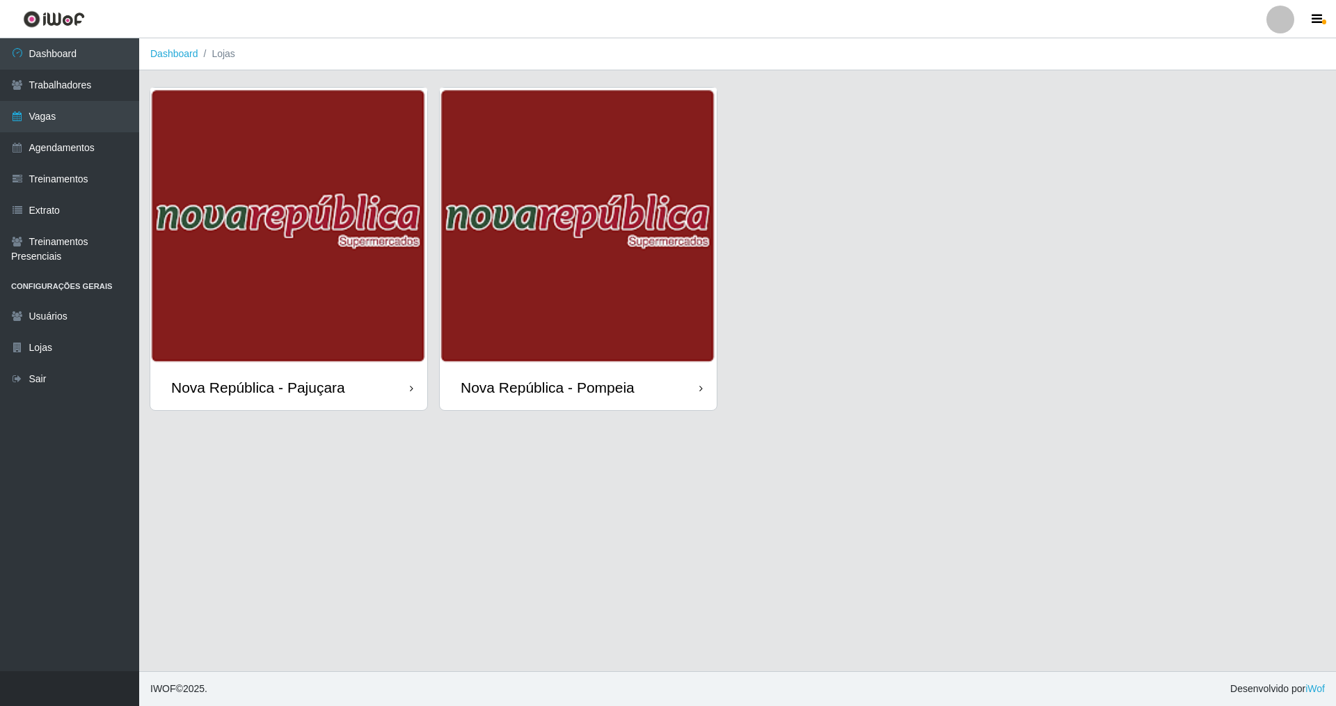
click at [573, 216] on img at bounding box center [578, 226] width 277 height 277
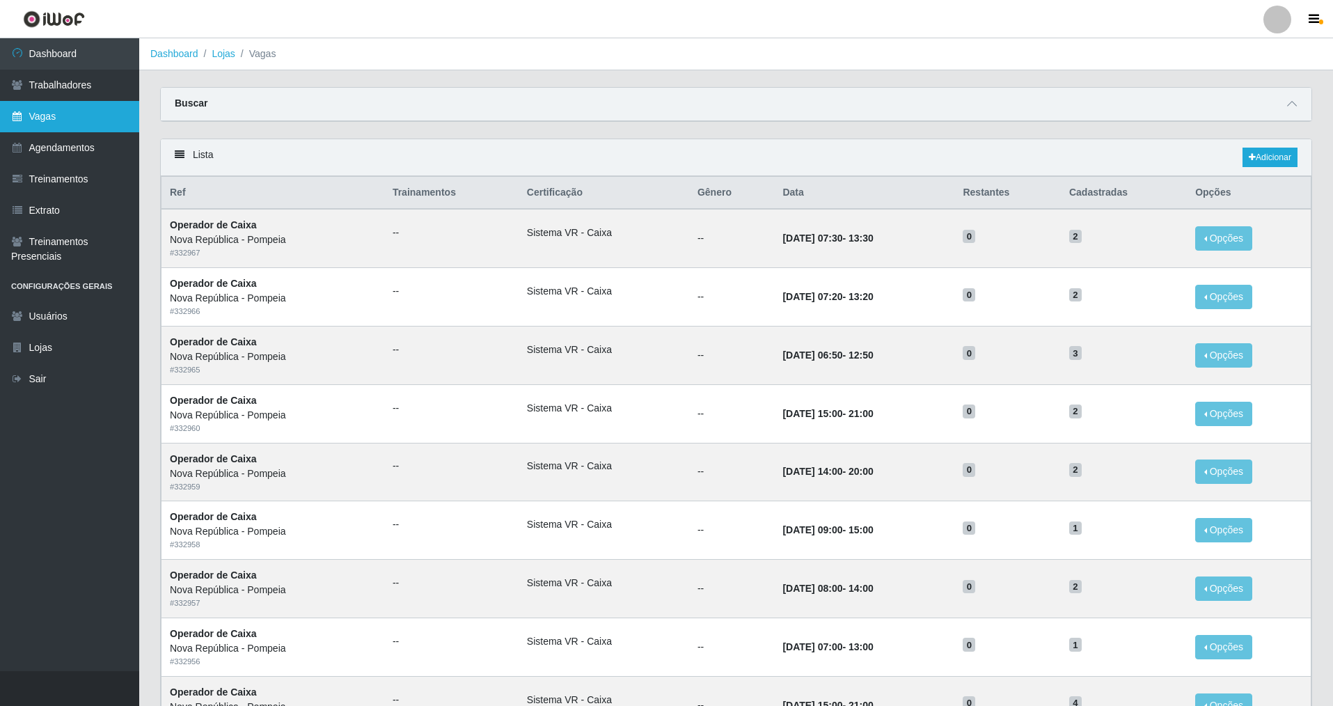
click at [43, 123] on link "Vagas" at bounding box center [69, 116] width 139 height 31
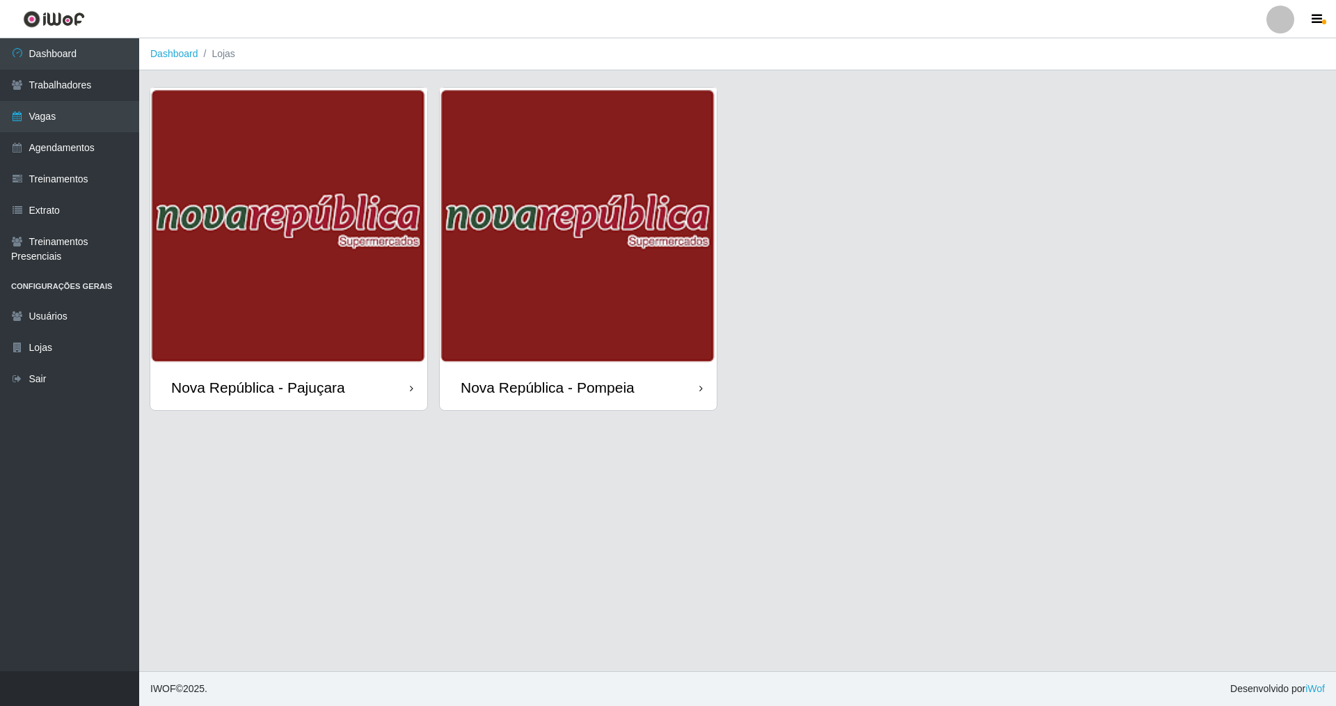
click at [348, 253] on img at bounding box center [288, 226] width 277 height 277
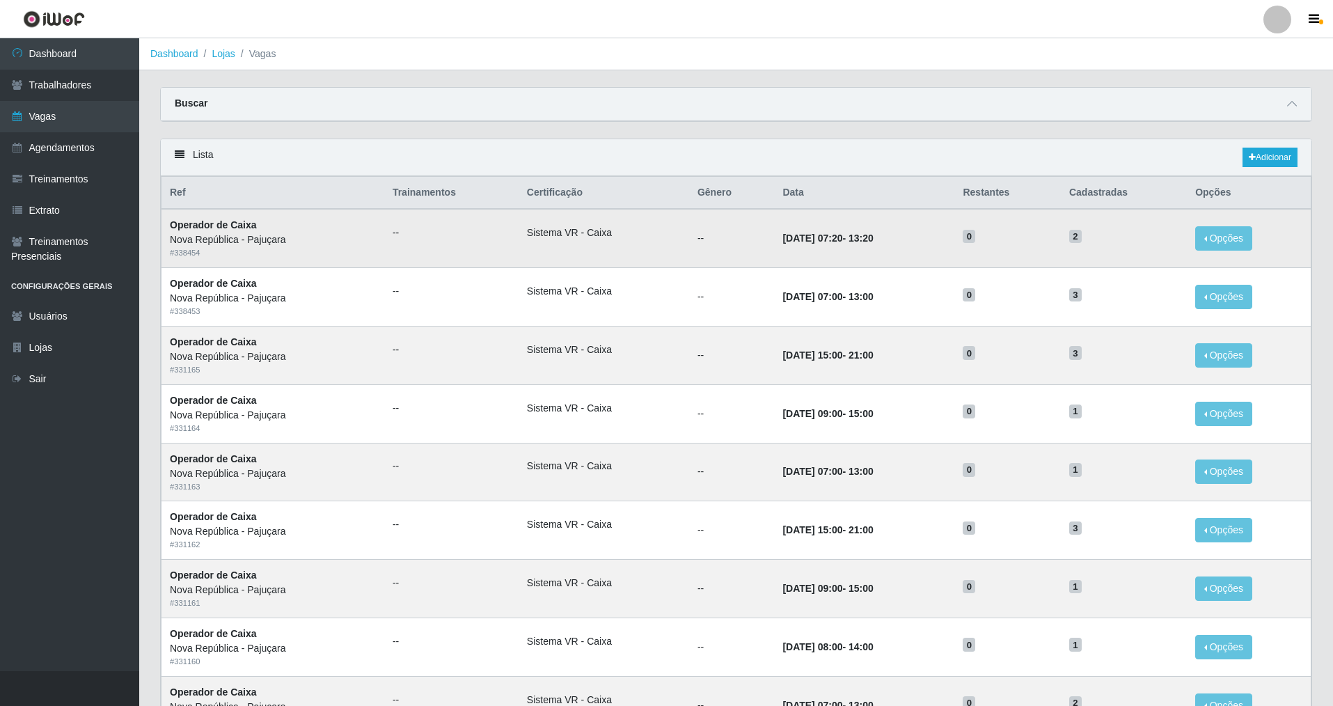
click at [1081, 232] on span "2" at bounding box center [1075, 237] width 13 height 14
click at [1095, 239] on td "2" at bounding box center [1124, 238] width 126 height 58
drag, startPoint x: 1098, startPoint y: 239, endPoint x: 978, endPoint y: 231, distance: 119.9
click at [978, 231] on tr "Operador de Caixa Nova República - Pajuçara # 338454 -- Sistema VR - Caixa -- […" at bounding box center [736, 238] width 1150 height 58
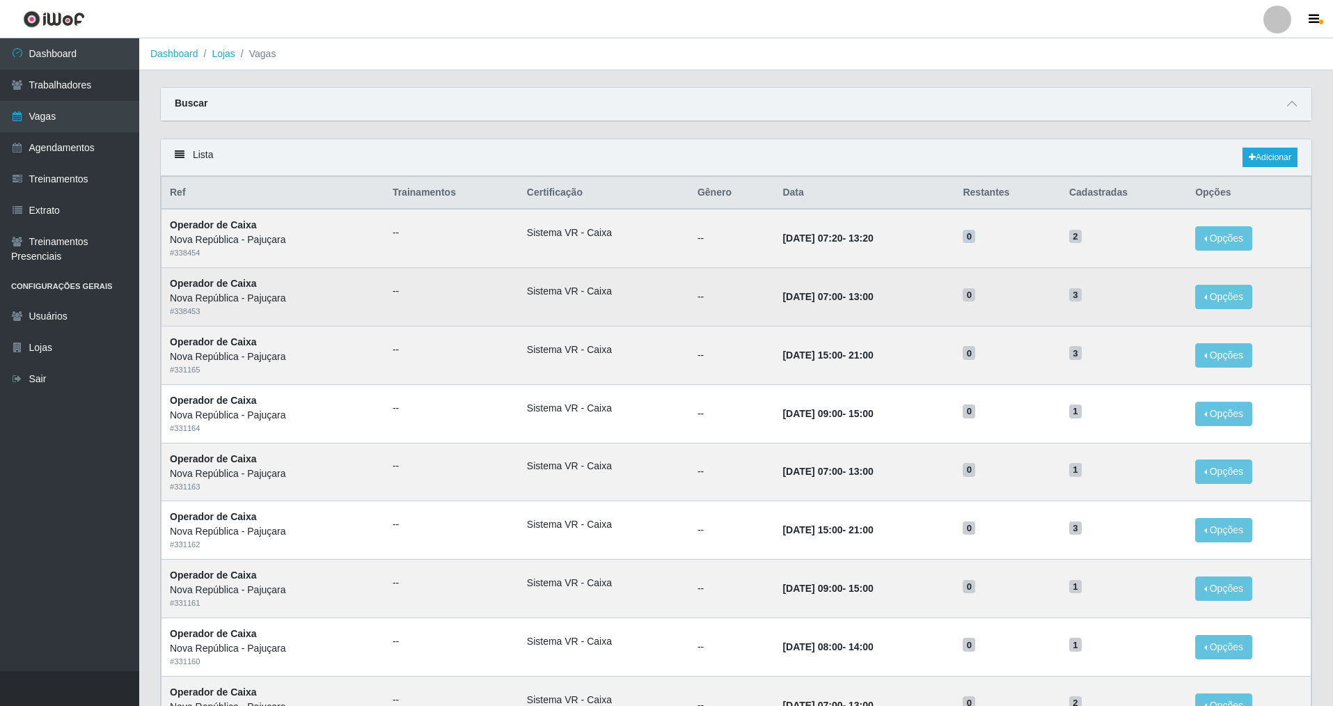
drag, startPoint x: 1034, startPoint y: 255, endPoint x: 1084, endPoint y: 280, distance: 56.3
click at [1044, 257] on td "0" at bounding box center [1007, 238] width 106 height 58
drag, startPoint x: 1109, startPoint y: 300, endPoint x: 905, endPoint y: 299, distance: 203.9
click at [905, 299] on tr "Operador de Caixa Nova República - Pajuçara # 338453 -- Sistema VR - Caixa -- […" at bounding box center [736, 297] width 1150 height 58
drag, startPoint x: 950, startPoint y: 295, endPoint x: 980, endPoint y: 296, distance: 30.0
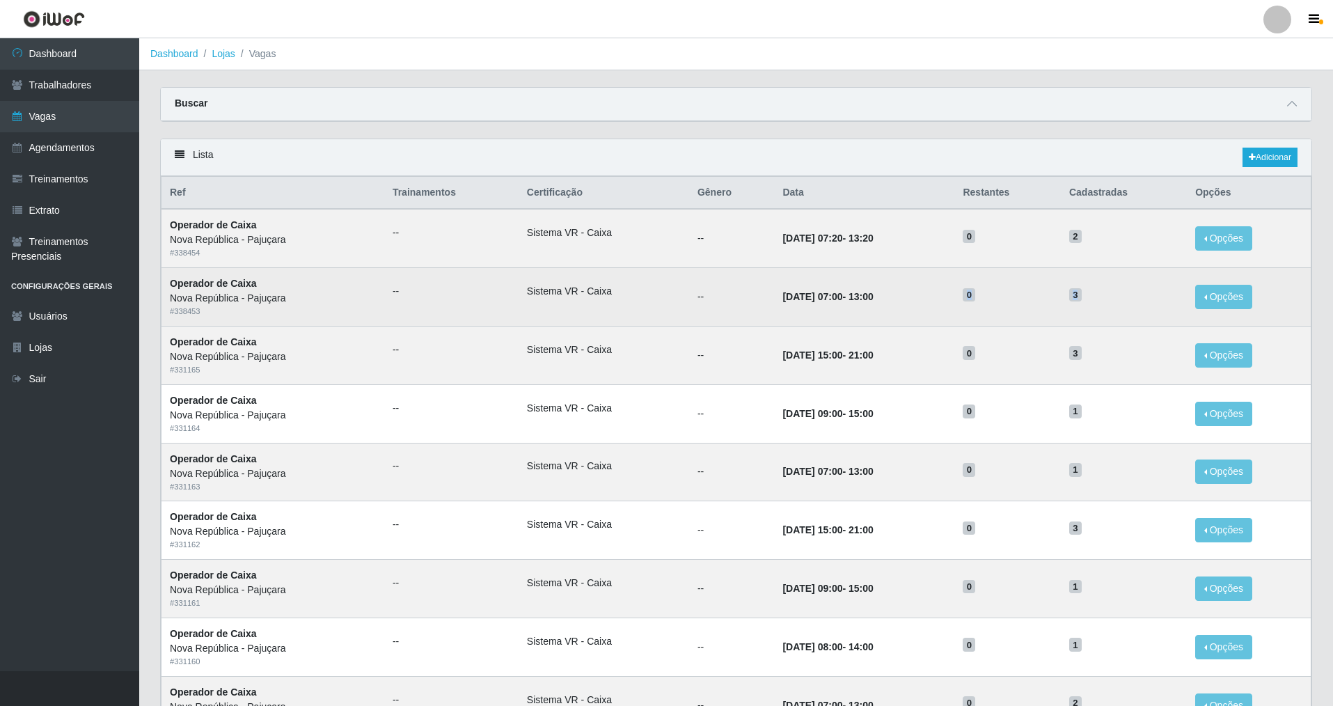
click at [951, 295] on td "[DATE] 07:00 - 13:00" at bounding box center [864, 297] width 180 height 58
click at [1104, 278] on td "3" at bounding box center [1124, 297] width 126 height 58
